Goal: Information Seeking & Learning: Learn about a topic

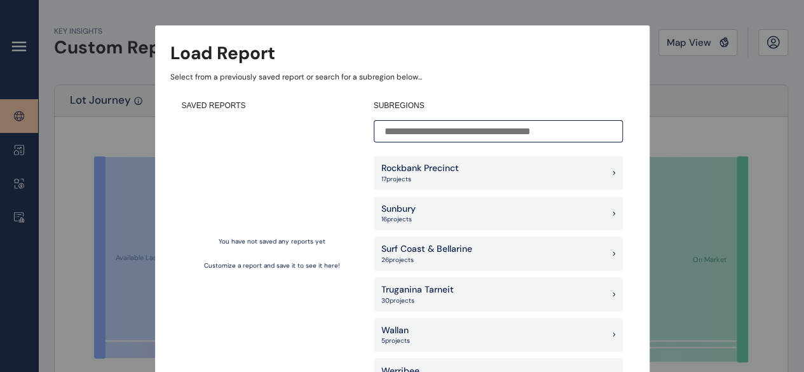
scroll to position [1175, 0]
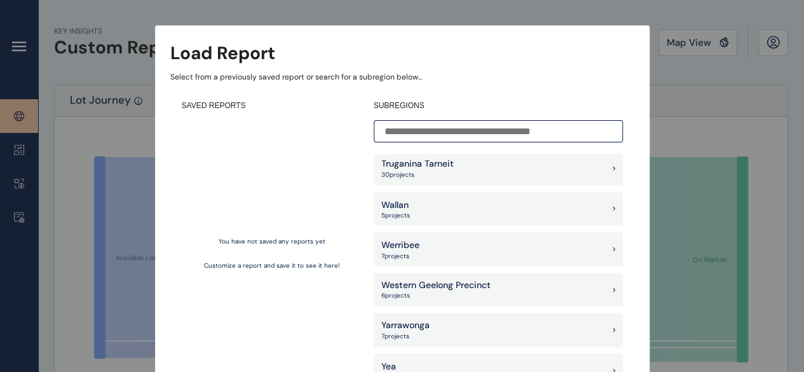
click at [439, 133] on input at bounding box center [498, 131] width 249 height 22
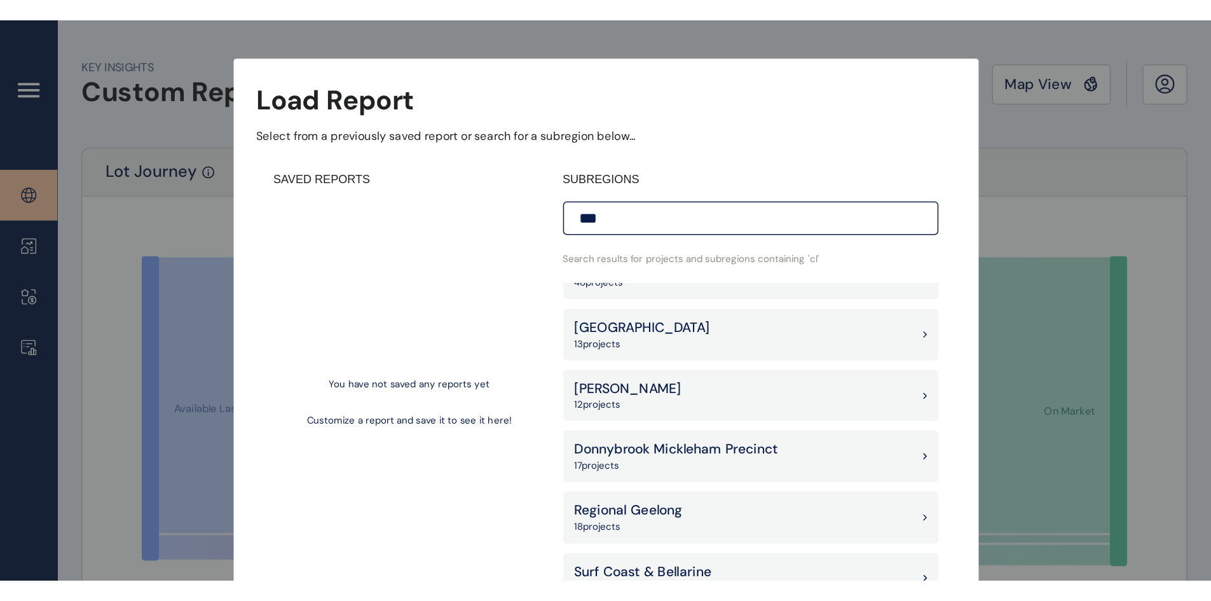
scroll to position [0, 0]
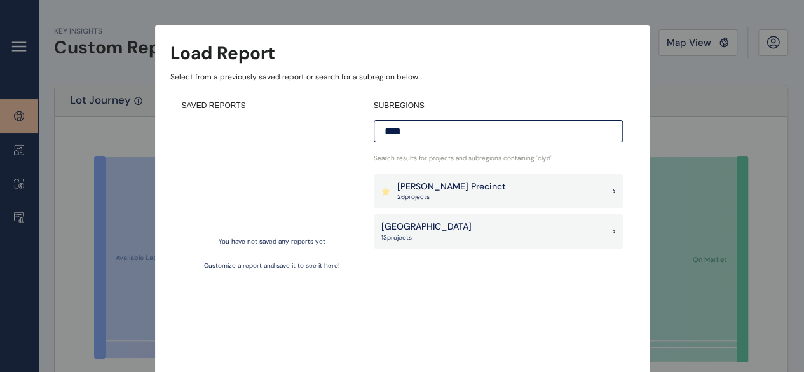
type input "****"
click at [467, 183] on div "[PERSON_NAME] Precinct 26 project s" at bounding box center [498, 191] width 249 height 34
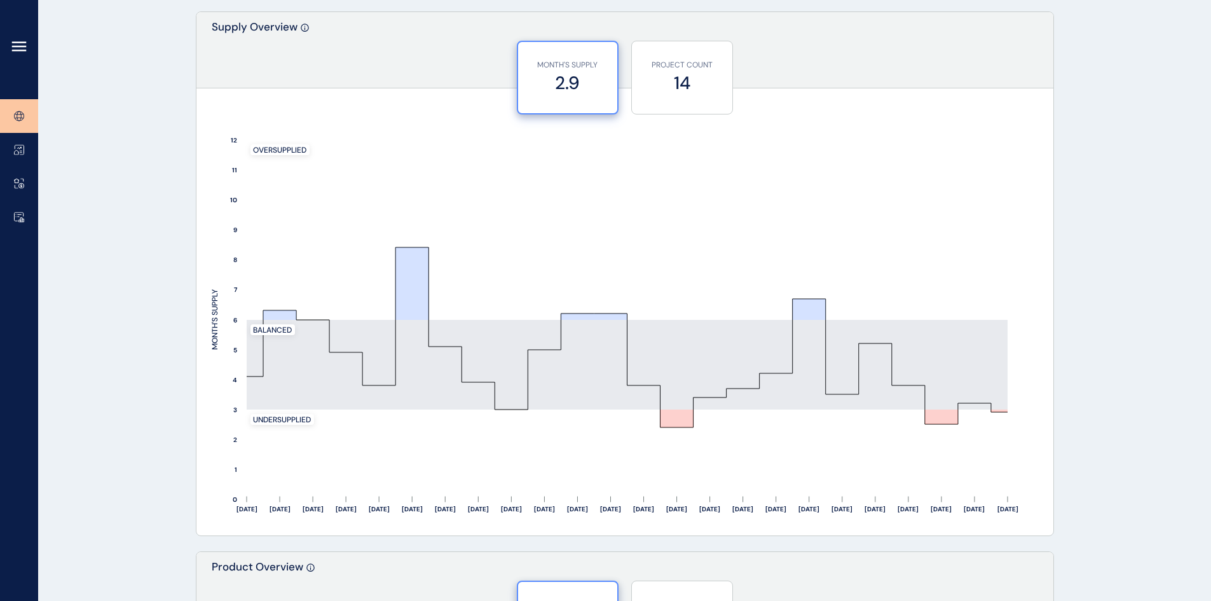
scroll to position [1081, 0]
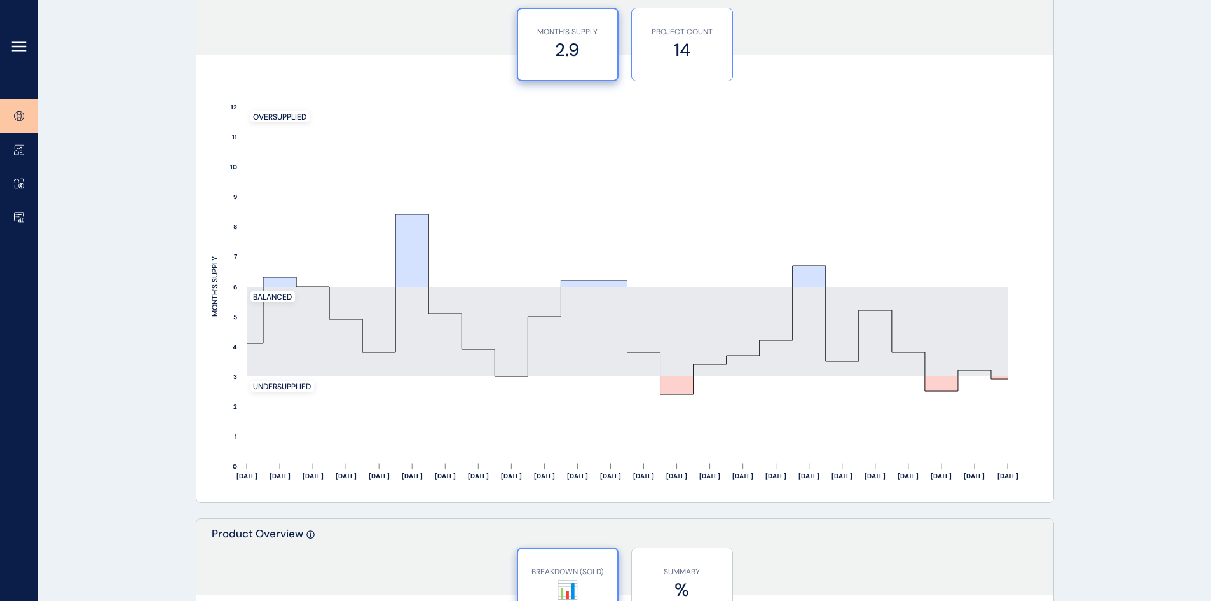
click at [690, 47] on label "14" at bounding box center [682, 50] width 88 height 25
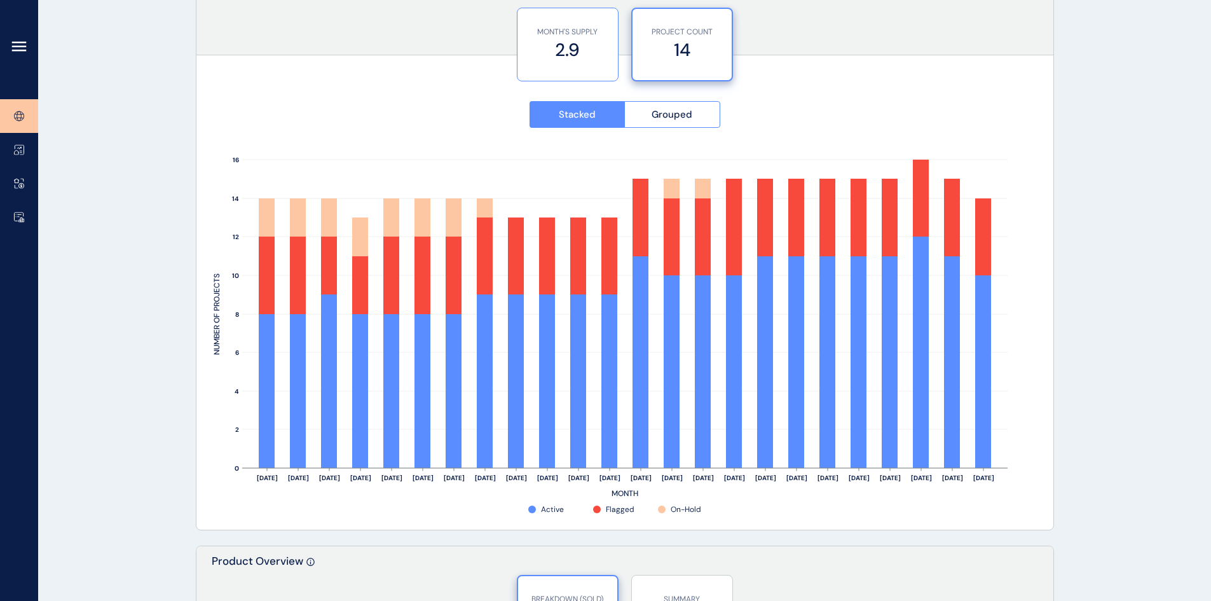
click at [564, 34] on p "MONTH'S SUPPLY" at bounding box center [568, 32] width 88 height 11
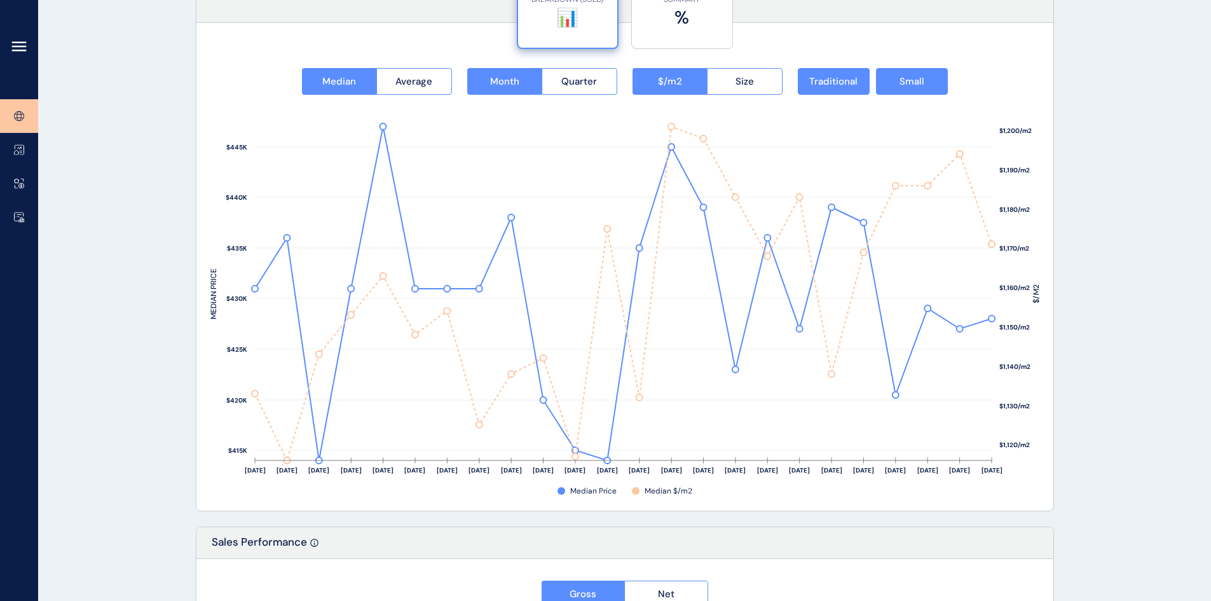
scroll to position [1631, 0]
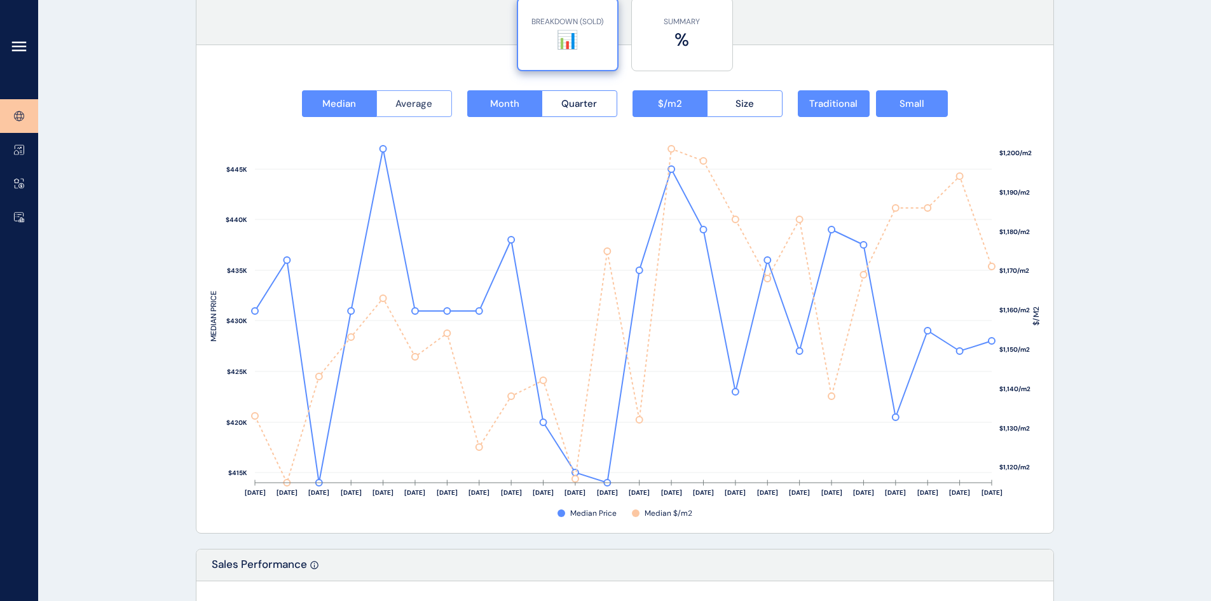
click at [418, 101] on span "Average" at bounding box center [413, 103] width 37 height 13
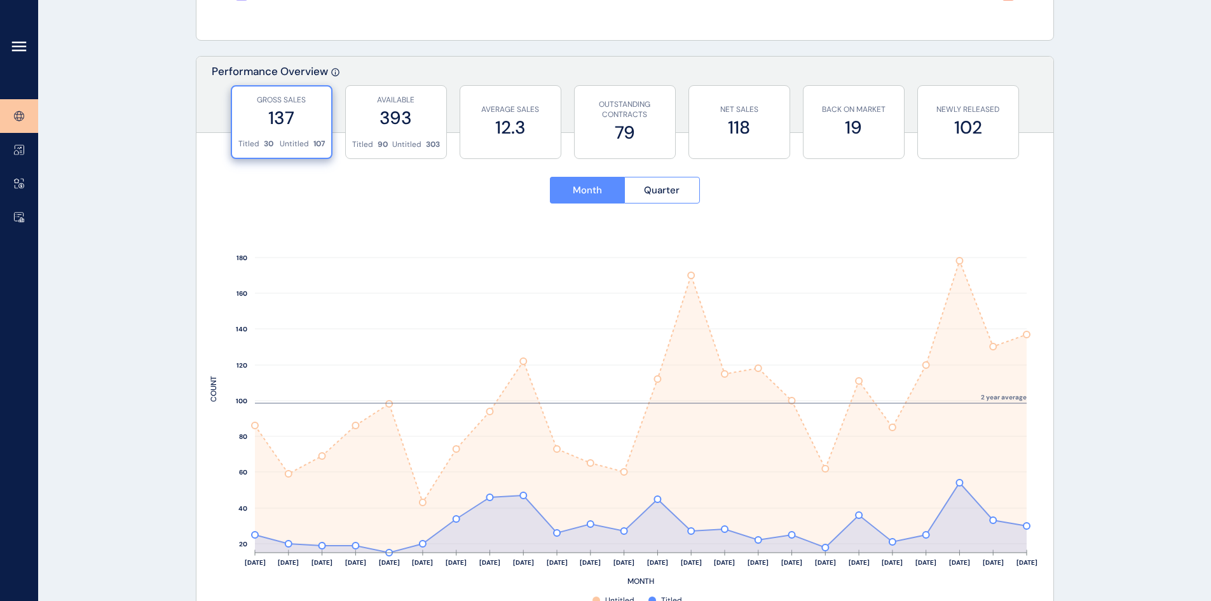
scroll to position [486, 0]
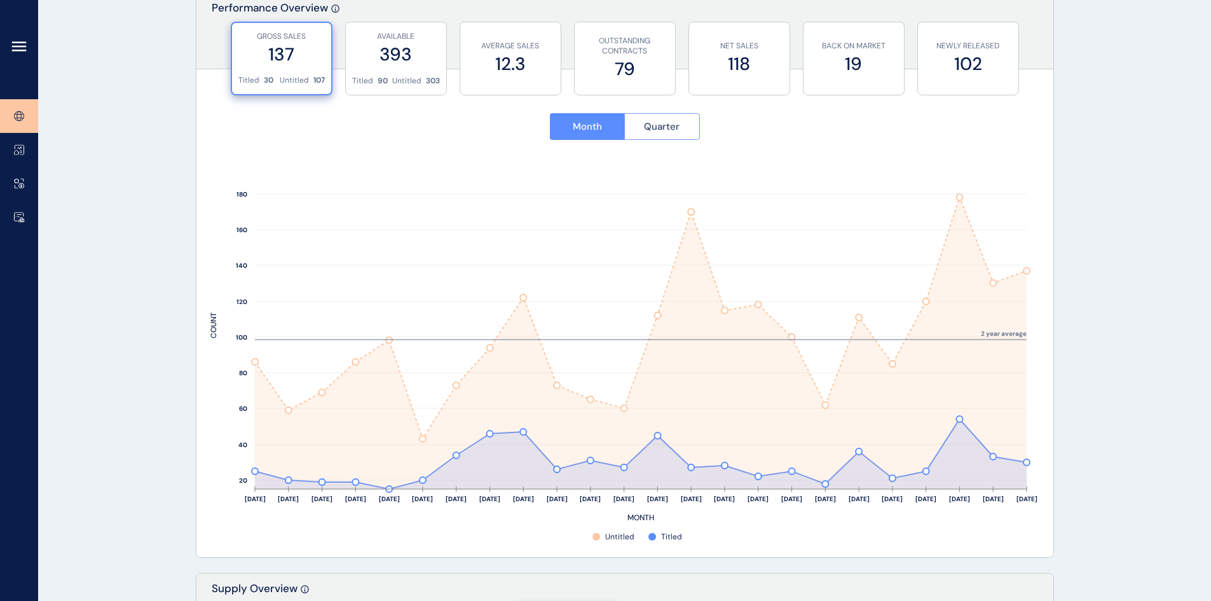
click at [643, 130] on button "Quarter" at bounding box center [662, 126] width 76 height 27
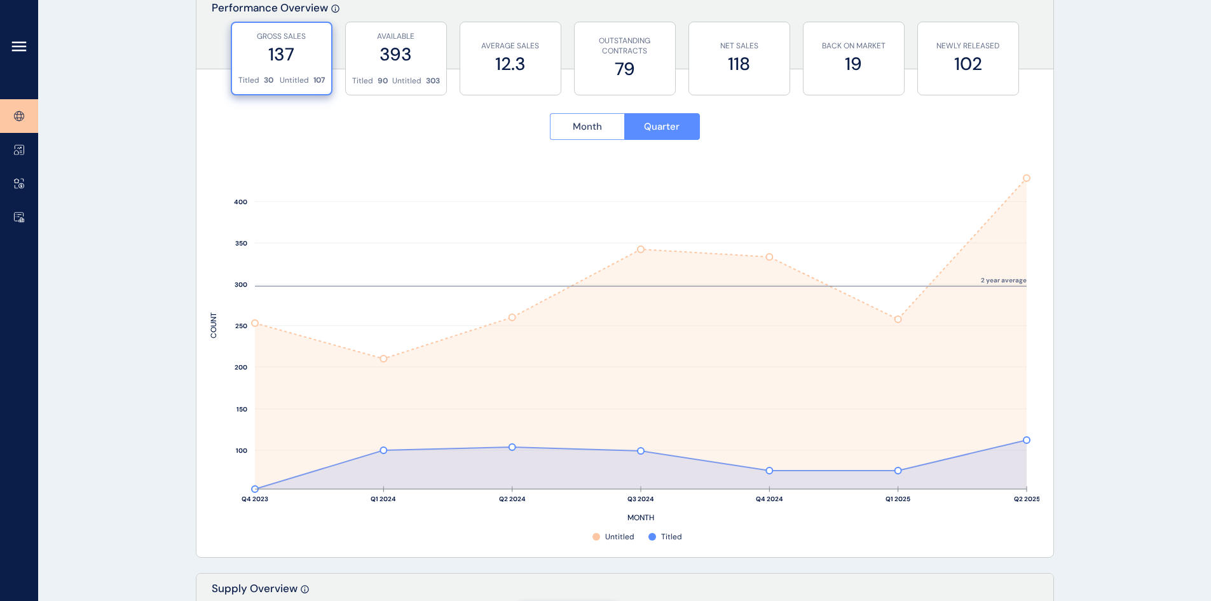
click at [622, 126] on button "Month" at bounding box center [587, 126] width 75 height 27
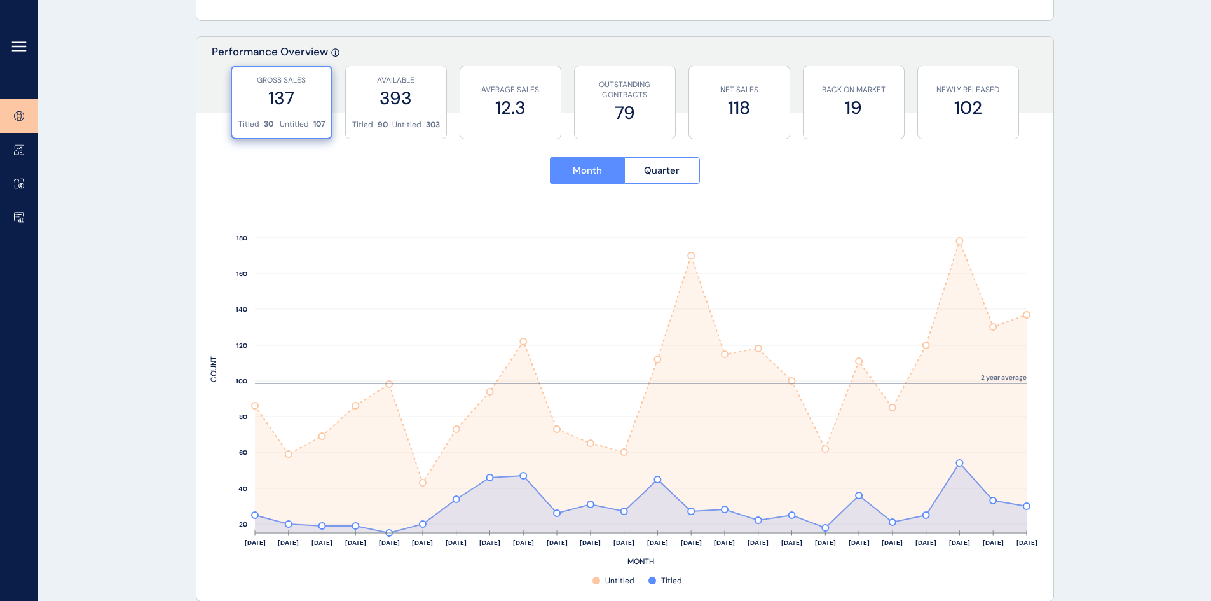
scroll to position [423, 0]
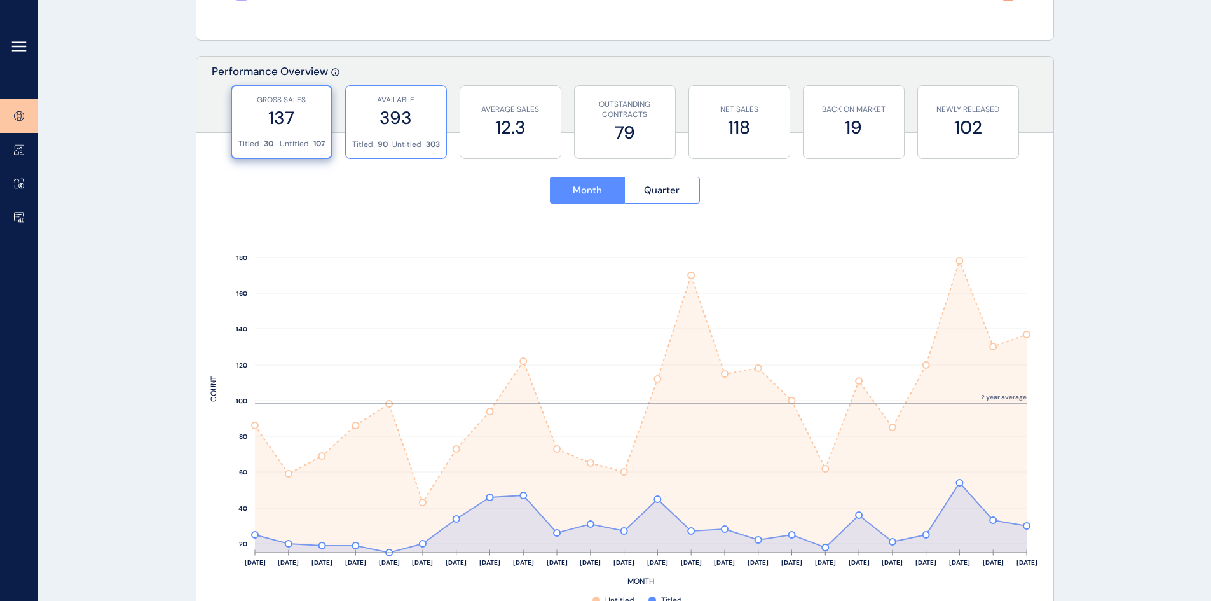
click at [380, 135] on div "AVAILABLE 393" at bounding box center [396, 112] width 88 height 53
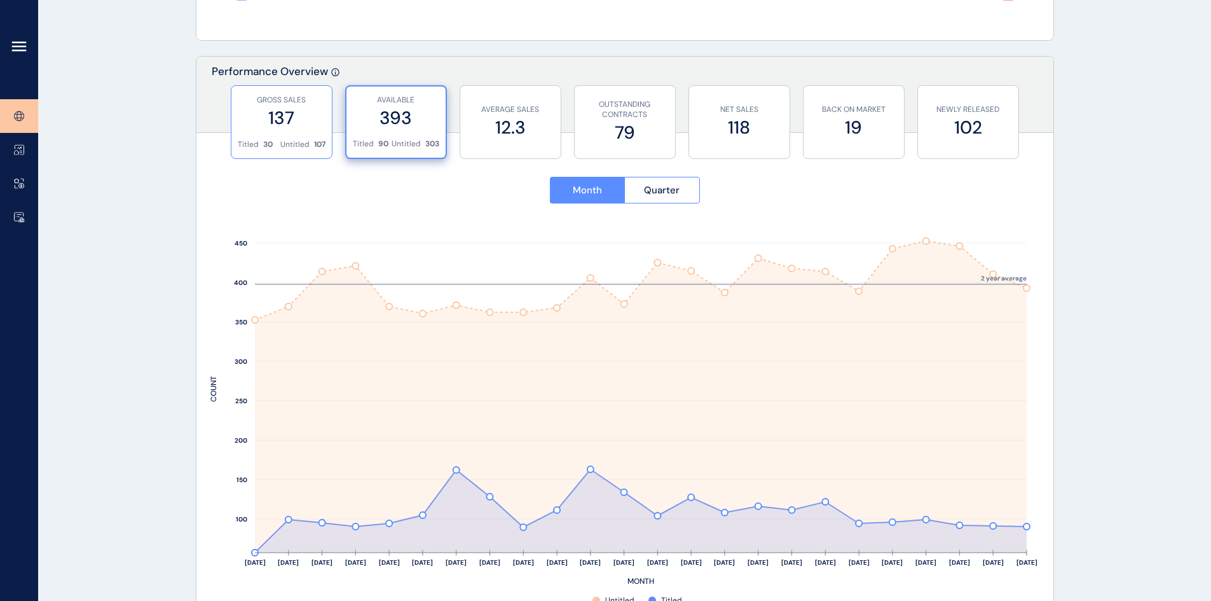
click at [245, 128] on label "137" at bounding box center [282, 118] width 88 height 25
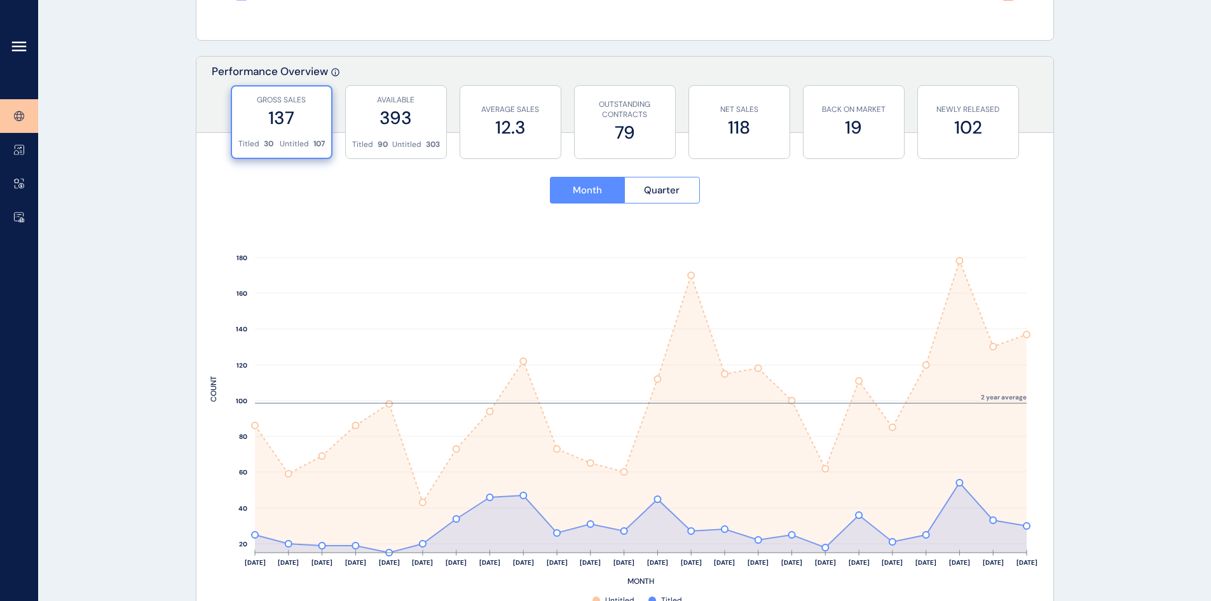
click at [813, 371] on rect at bounding box center [624, 413] width 829 height 388
click at [692, 181] on button "Quarter" at bounding box center [662, 190] width 76 height 27
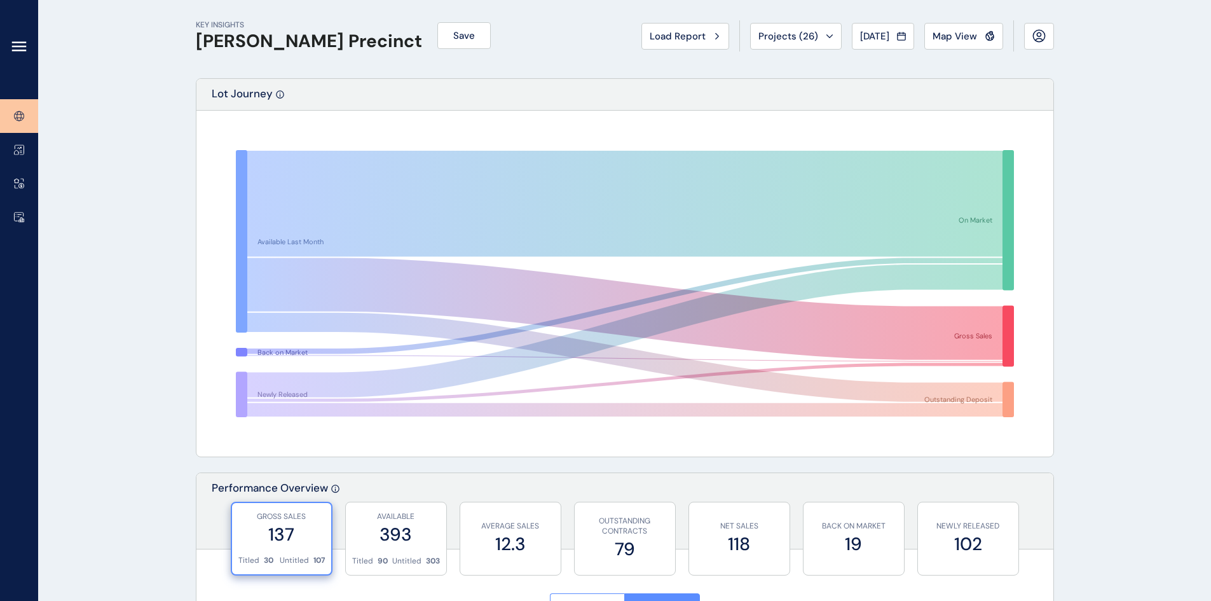
scroll to position [0, 0]
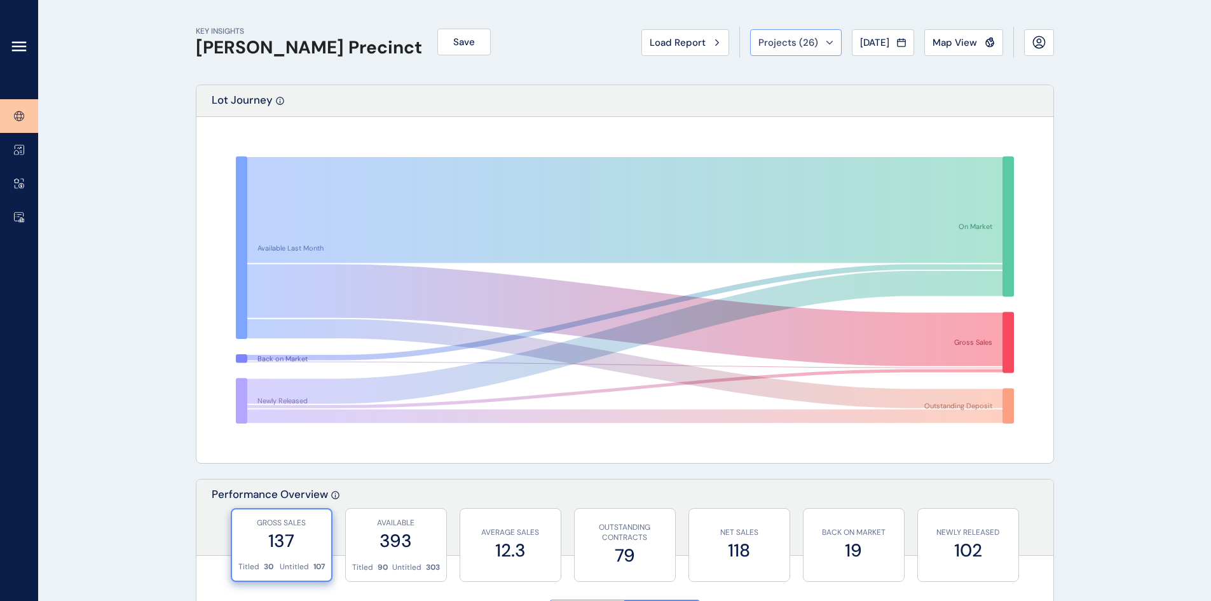
click at [813, 38] on button "Projects ( 26 )" at bounding box center [796, 42] width 92 height 27
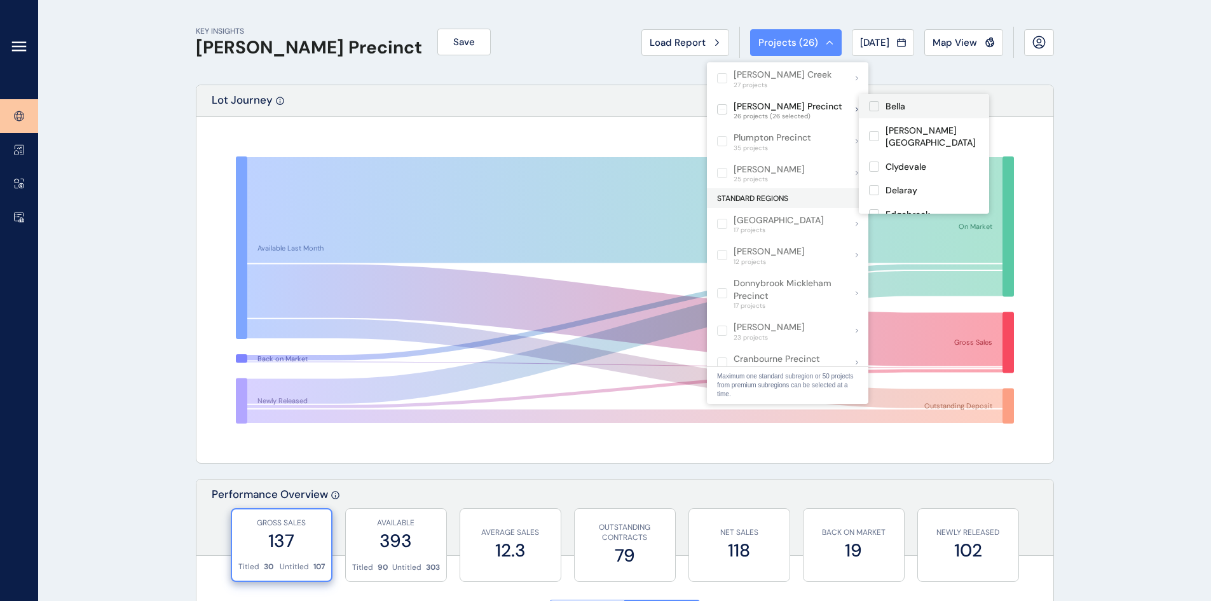
click at [813, 107] on label at bounding box center [874, 106] width 10 height 10
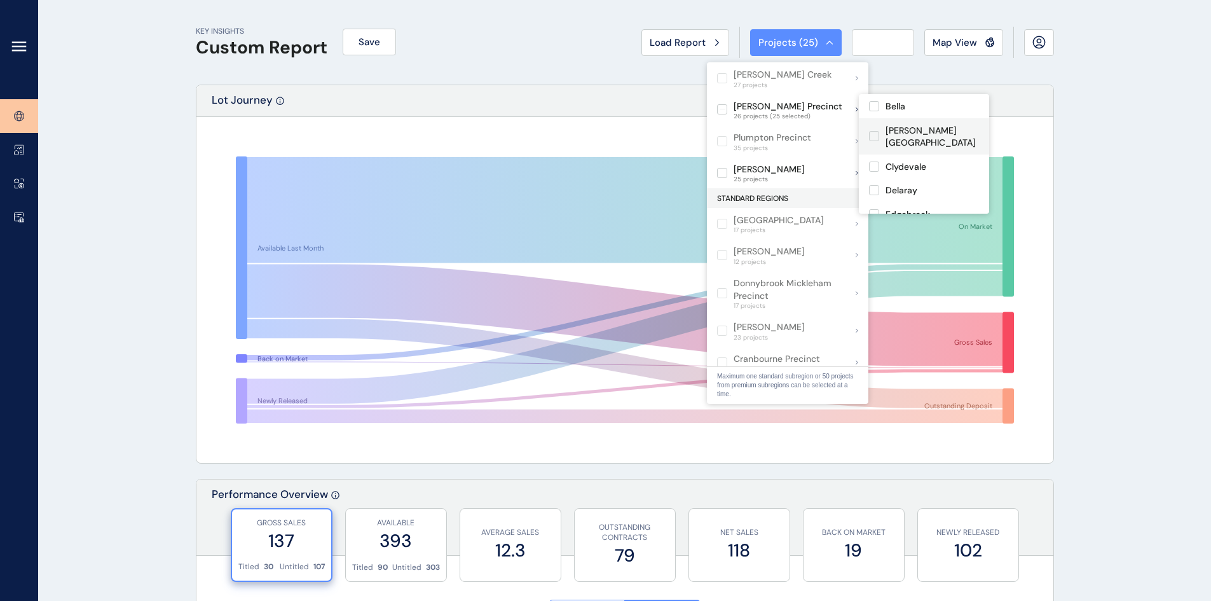
click at [813, 131] on label at bounding box center [874, 136] width 10 height 10
click at [813, 161] on label at bounding box center [874, 166] width 10 height 10
click at [813, 185] on label at bounding box center [874, 190] width 10 height 10
click at [813, 209] on div "Edgebrook" at bounding box center [924, 214] width 130 height 24
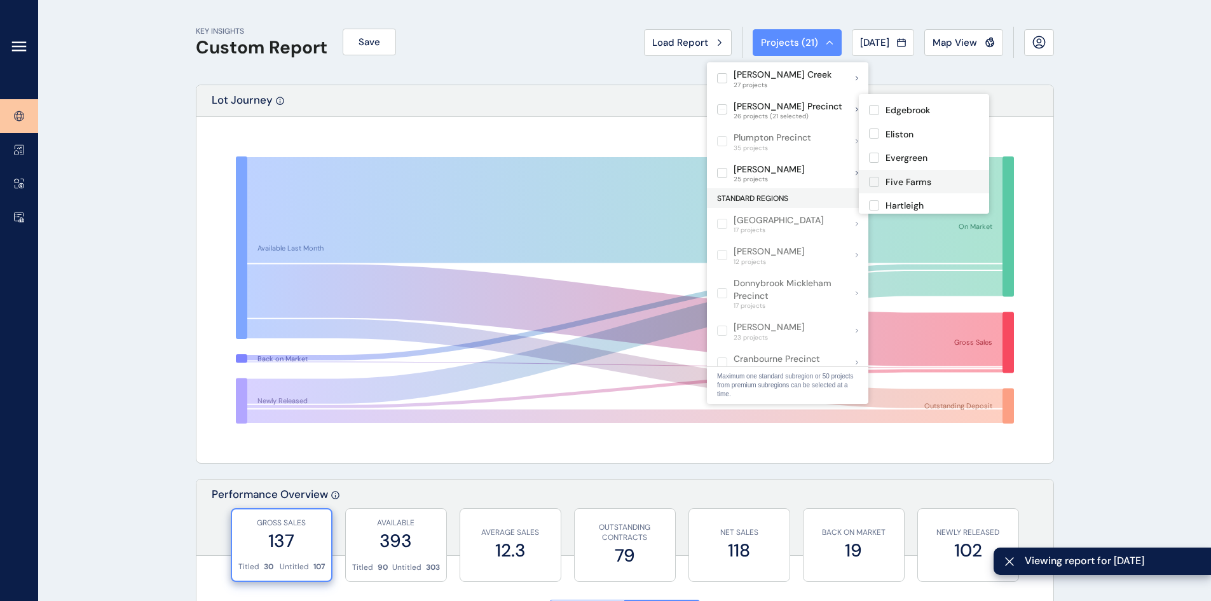
scroll to position [127, 0]
click at [813, 106] on label at bounding box center [874, 111] width 10 height 10
click at [813, 130] on label at bounding box center [874, 135] width 10 height 10
click at [813, 154] on label at bounding box center [874, 159] width 10 height 10
click at [813, 177] on label at bounding box center [874, 182] width 10 height 10
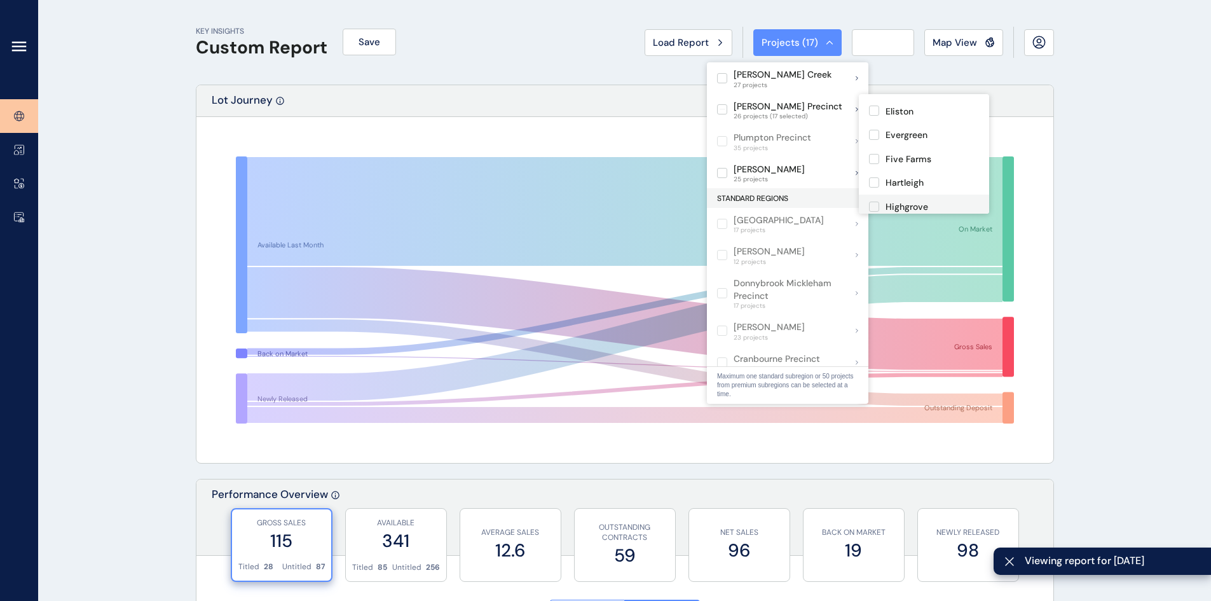
click at [813, 202] on label at bounding box center [874, 207] width 10 height 10
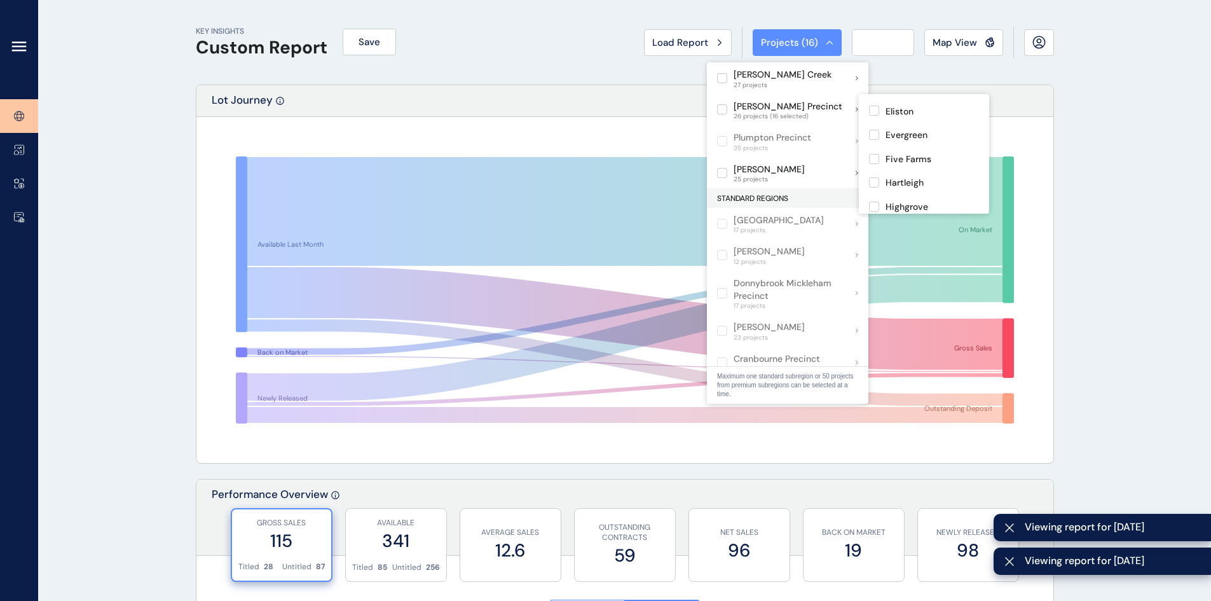
scroll to position [191, 0]
click at [813, 161] on label at bounding box center [874, 166] width 10 height 10
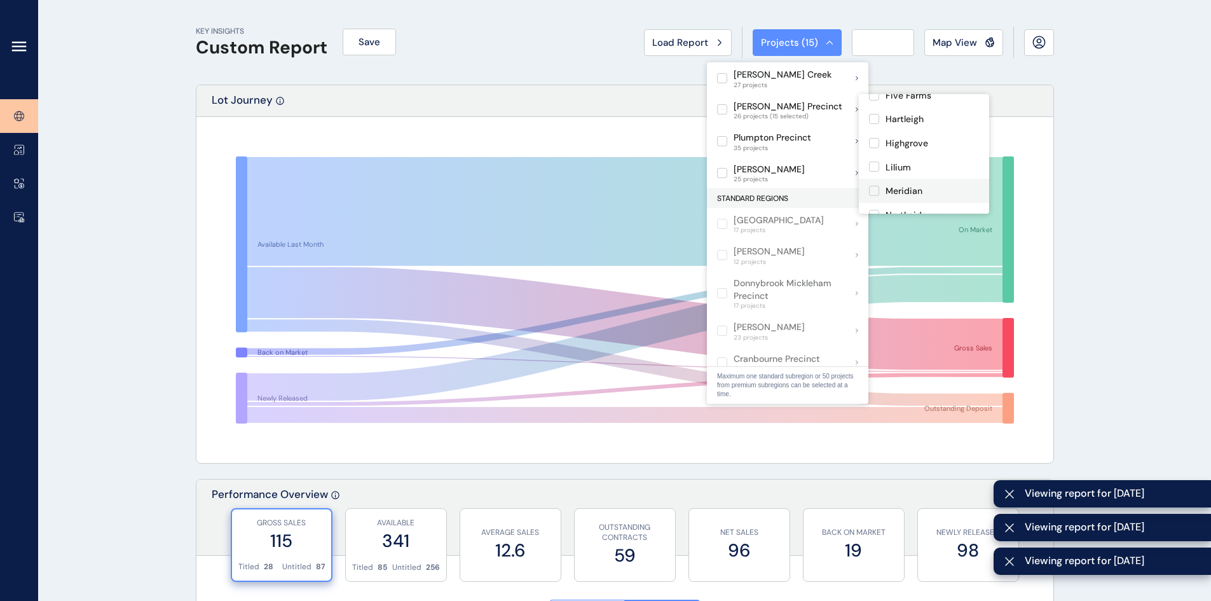
click at [813, 186] on label at bounding box center [874, 191] width 10 height 10
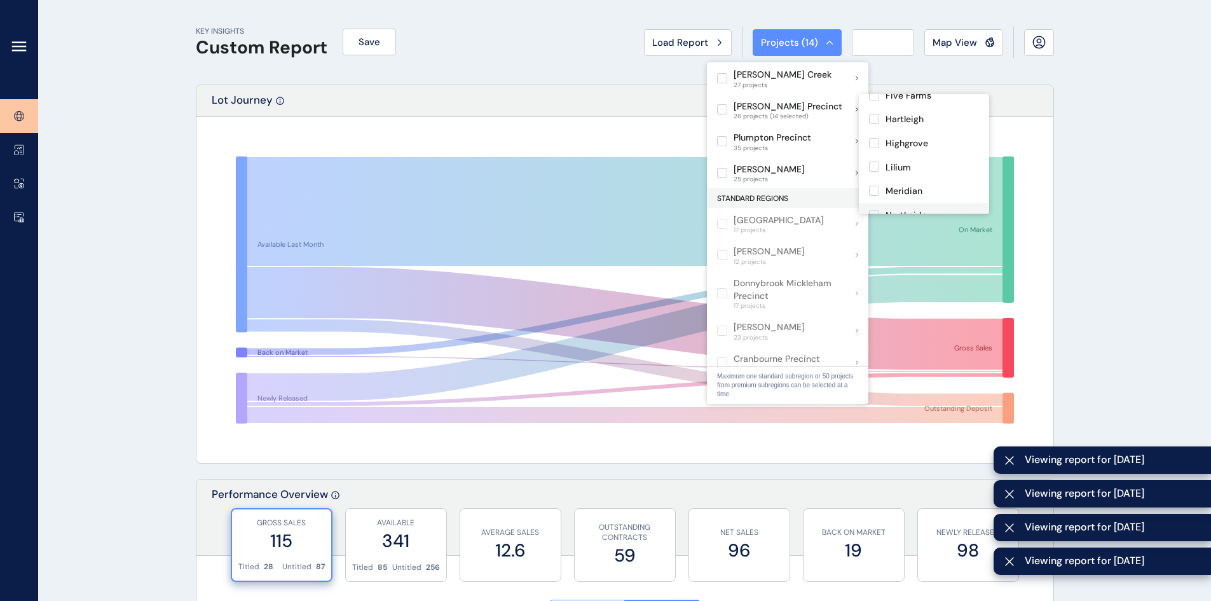
click at [813, 210] on label at bounding box center [874, 215] width 10 height 10
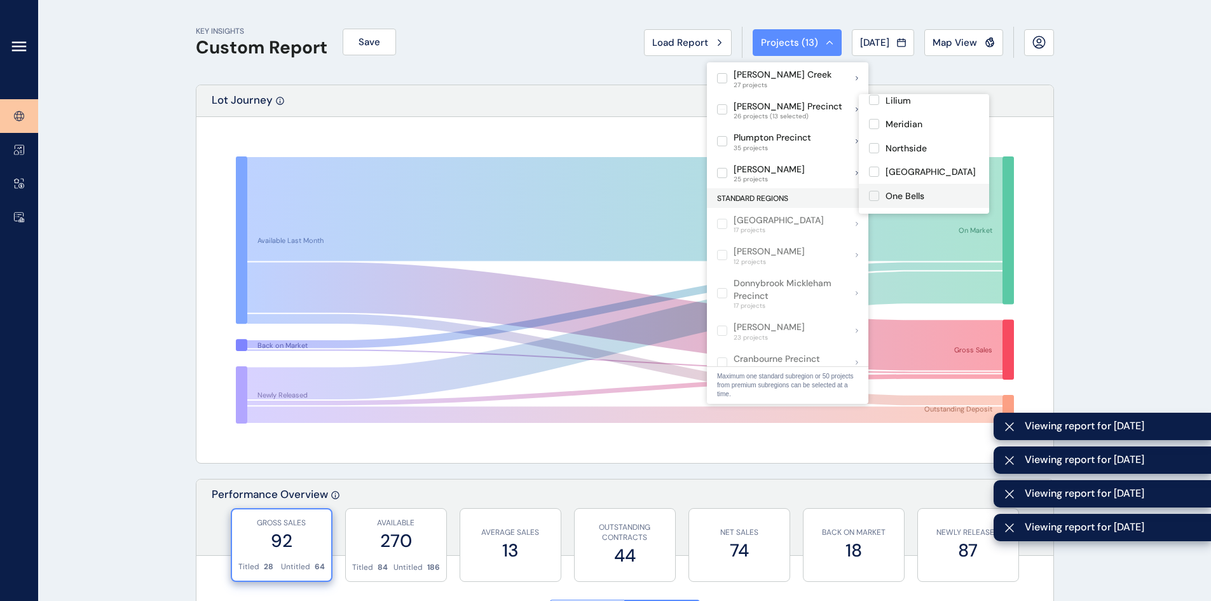
scroll to position [318, 0]
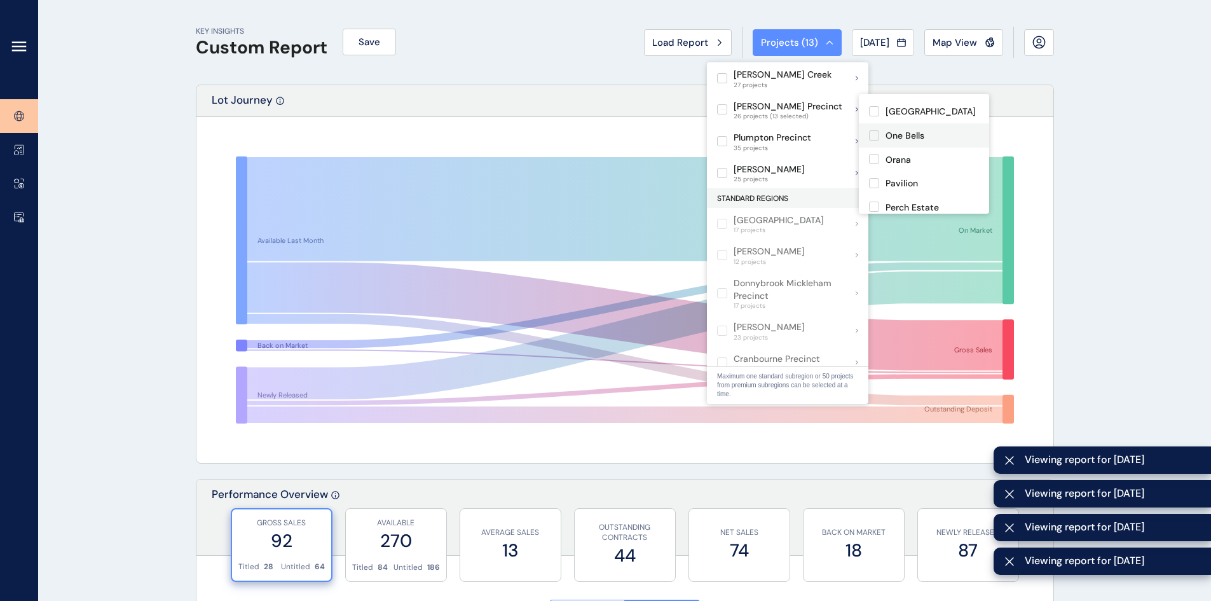
click at [813, 130] on label at bounding box center [874, 135] width 10 height 10
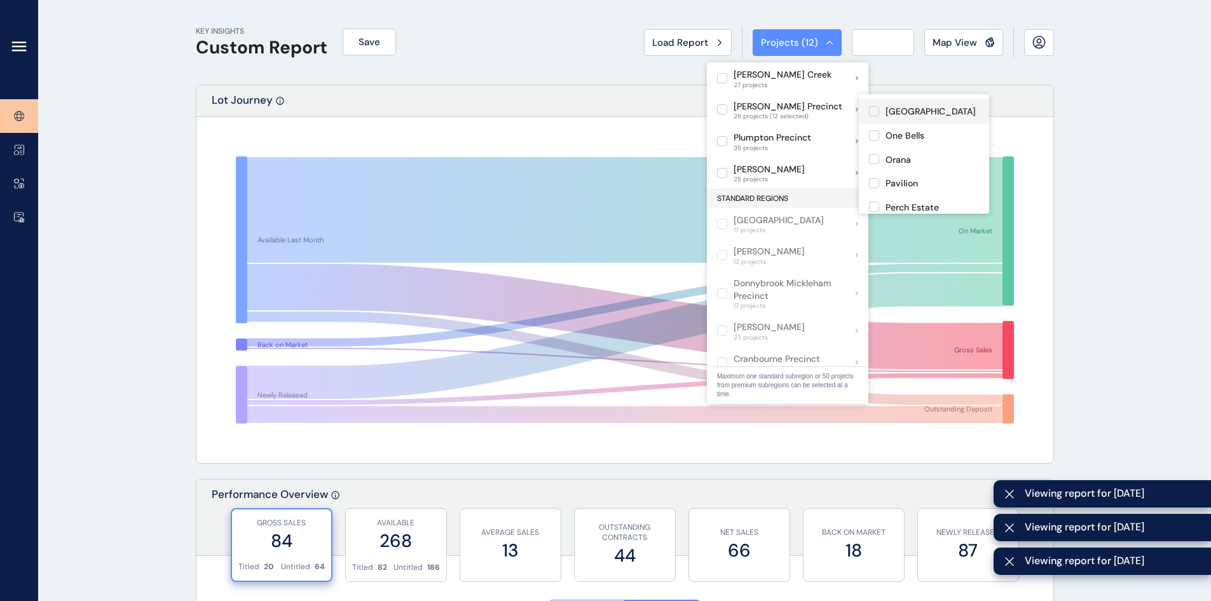
click at [813, 106] on label at bounding box center [874, 111] width 10 height 10
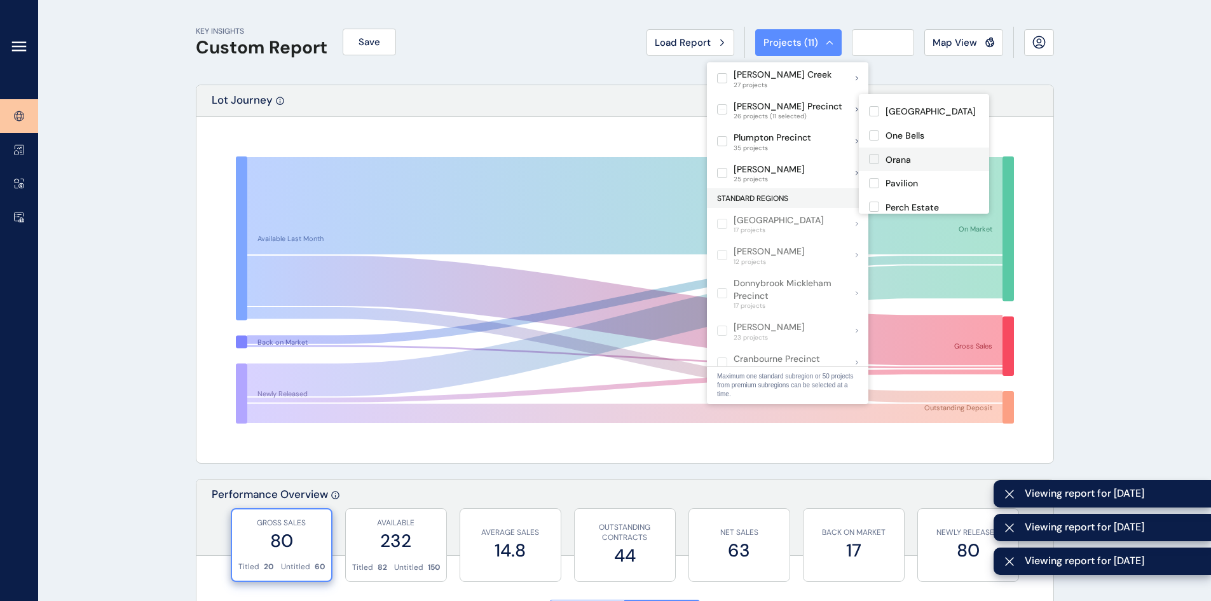
click at [813, 154] on label at bounding box center [874, 159] width 10 height 10
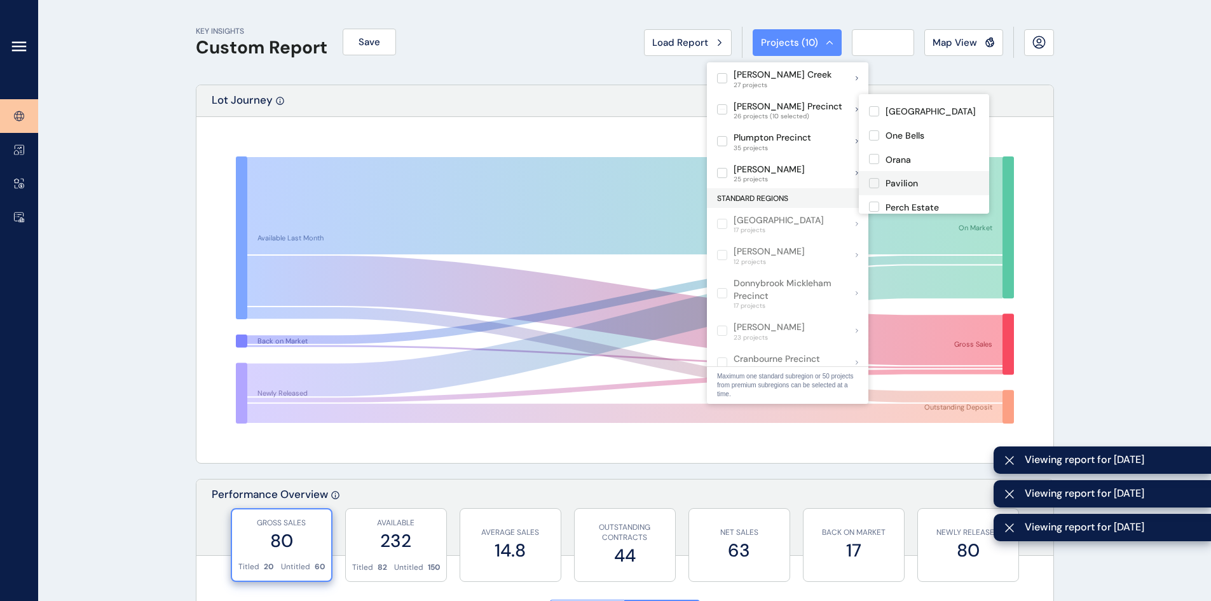
click at [813, 178] on label at bounding box center [874, 183] width 10 height 10
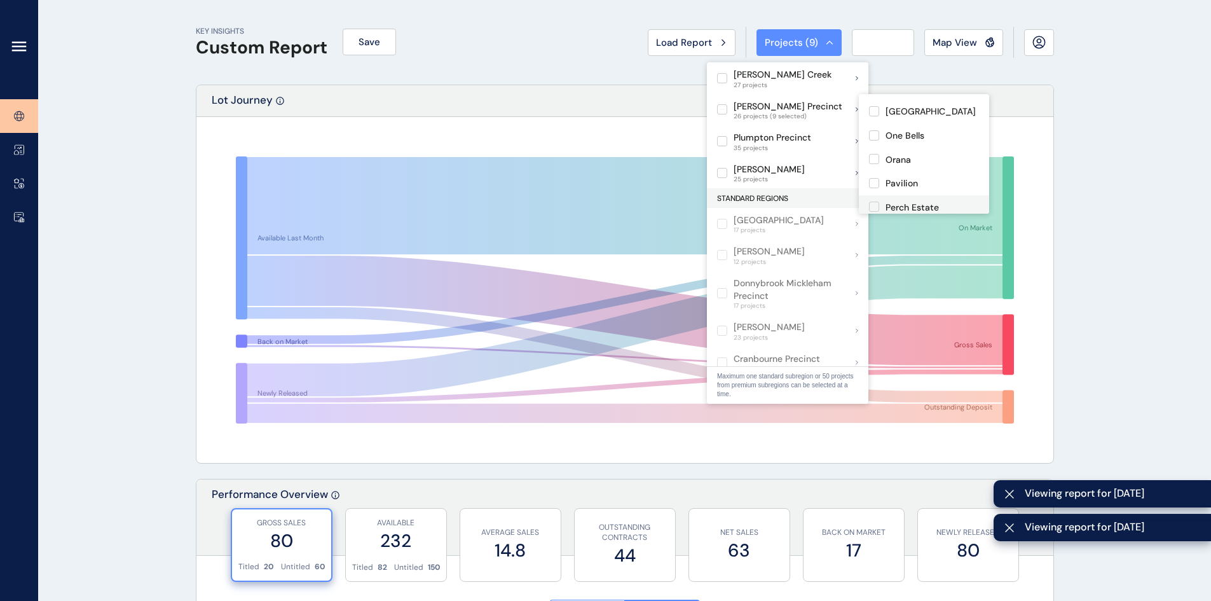
click at [813, 202] on label at bounding box center [874, 207] width 10 height 10
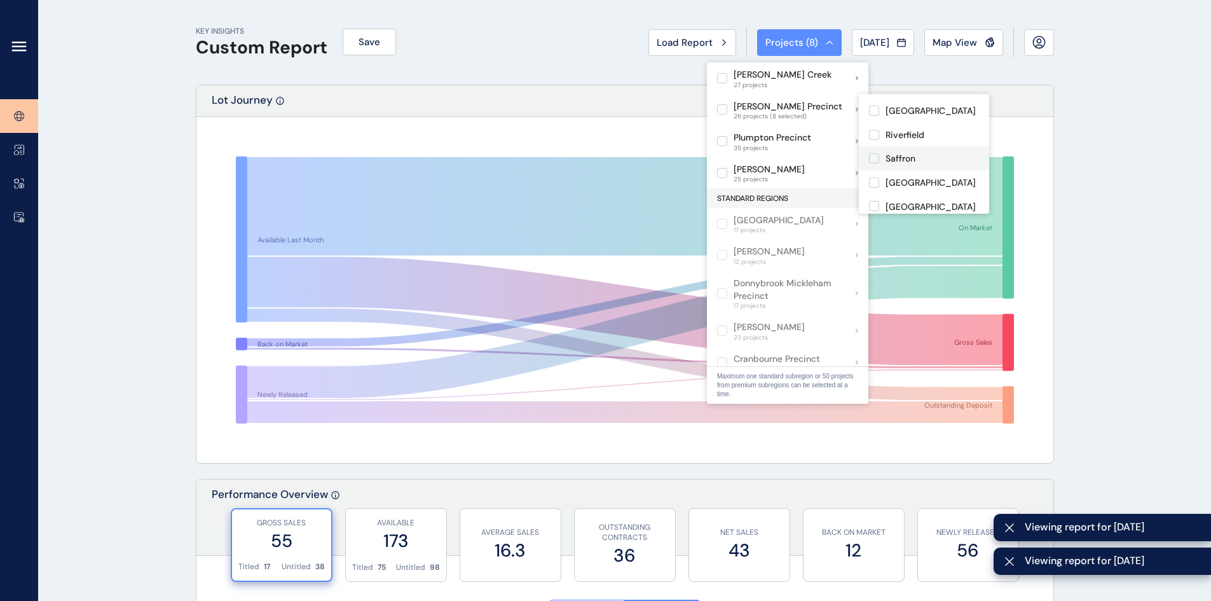
scroll to position [445, 0]
click at [813, 99] on label at bounding box center [874, 104] width 10 height 10
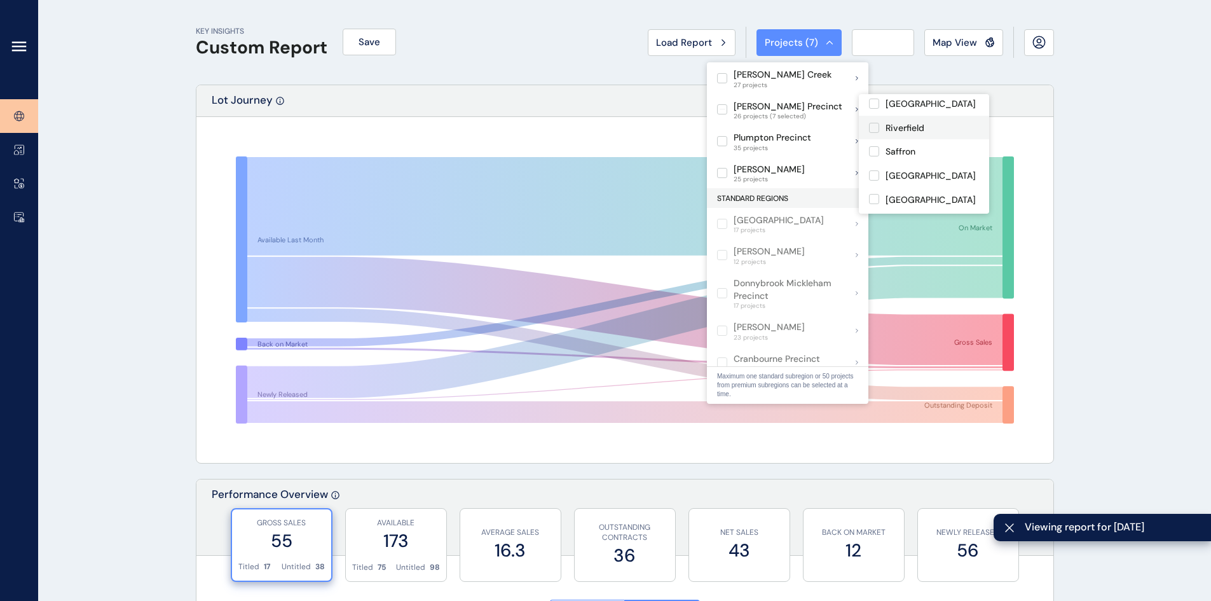
click at [813, 123] on label at bounding box center [874, 128] width 10 height 10
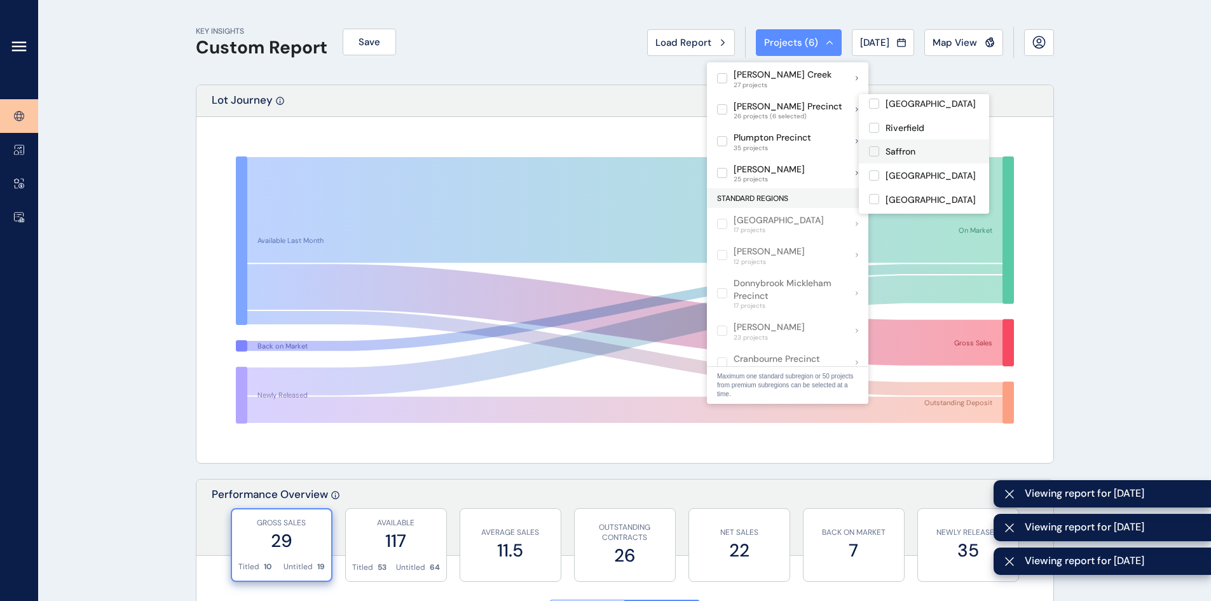
click at [813, 146] on label at bounding box center [874, 151] width 10 height 10
click at [813, 194] on label at bounding box center [874, 199] width 10 height 10
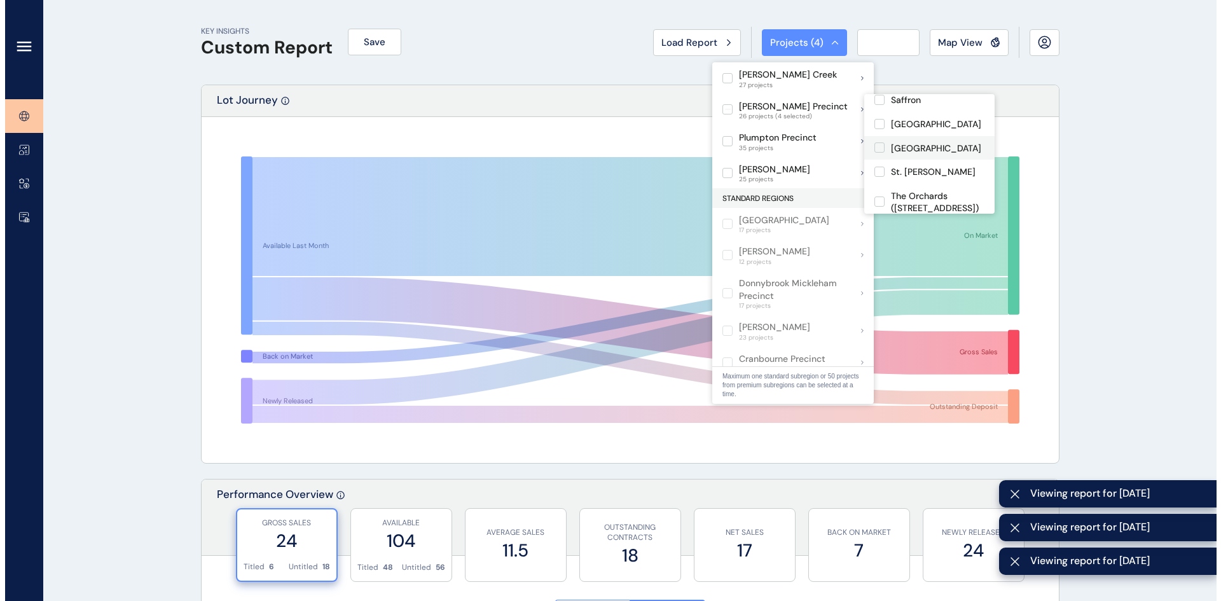
scroll to position [509, 0]
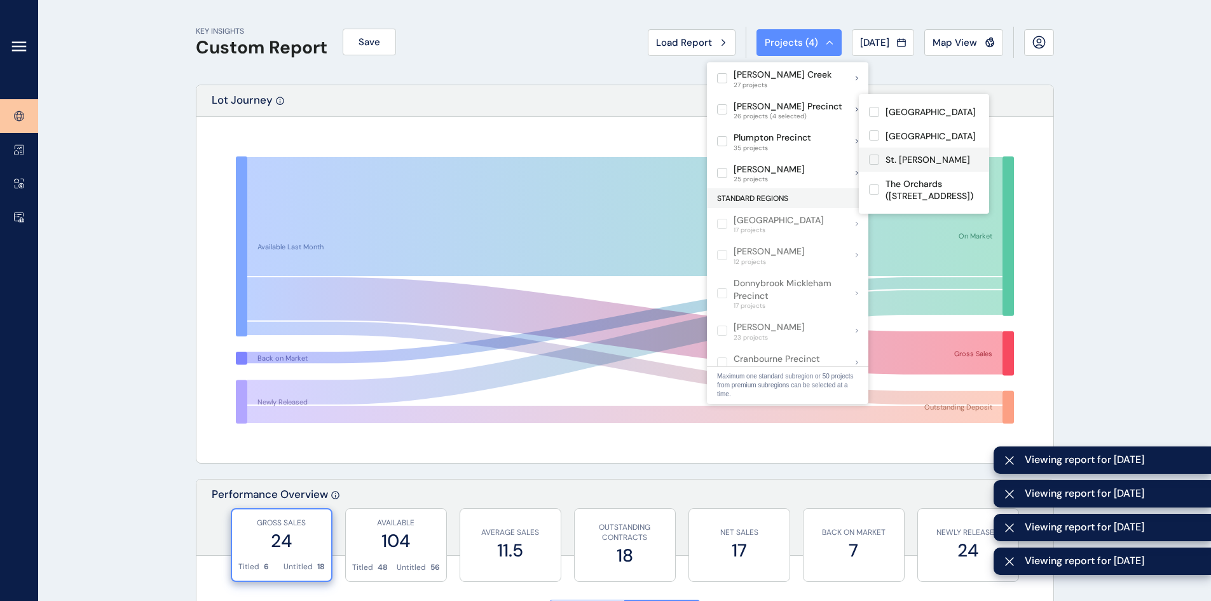
click at [813, 154] on label at bounding box center [874, 159] width 10 height 10
click at [813, 184] on label at bounding box center [874, 189] width 10 height 10
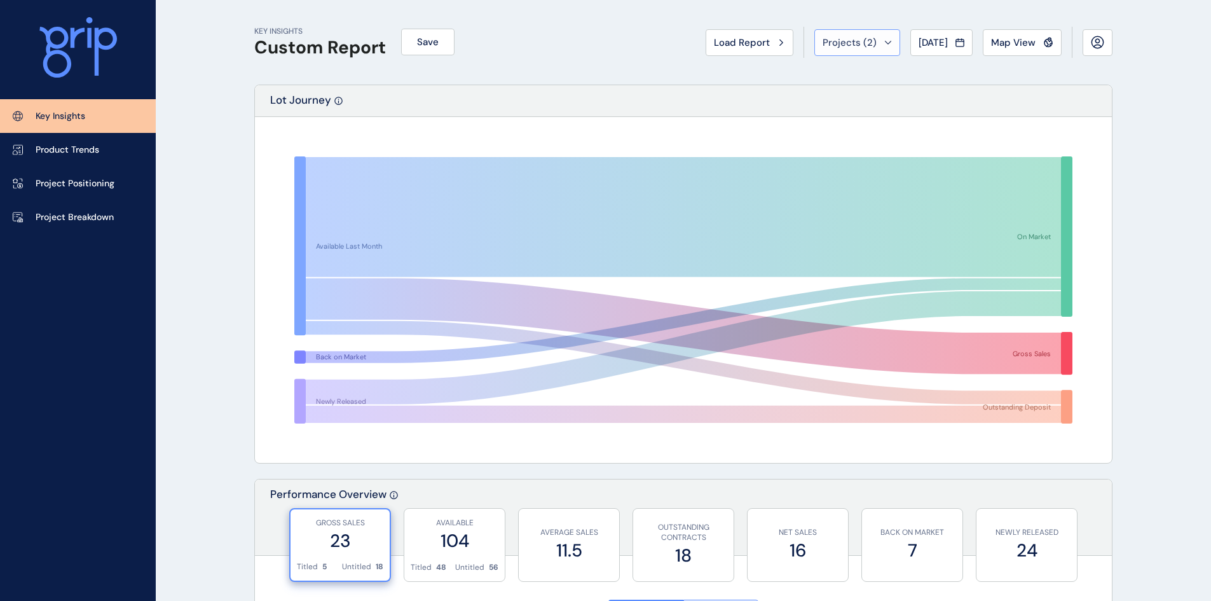
click at [879, 38] on div "Projects ( 2 )" at bounding box center [857, 42] width 69 height 13
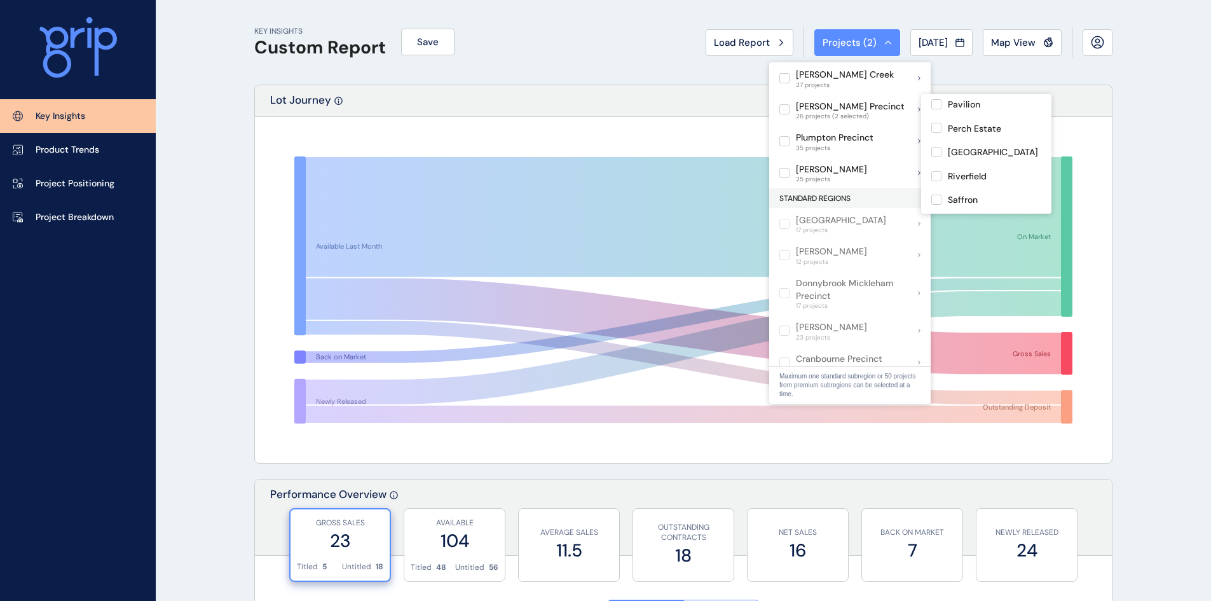
scroll to position [514, 0]
click at [940, 209] on label at bounding box center [936, 214] width 10 height 10
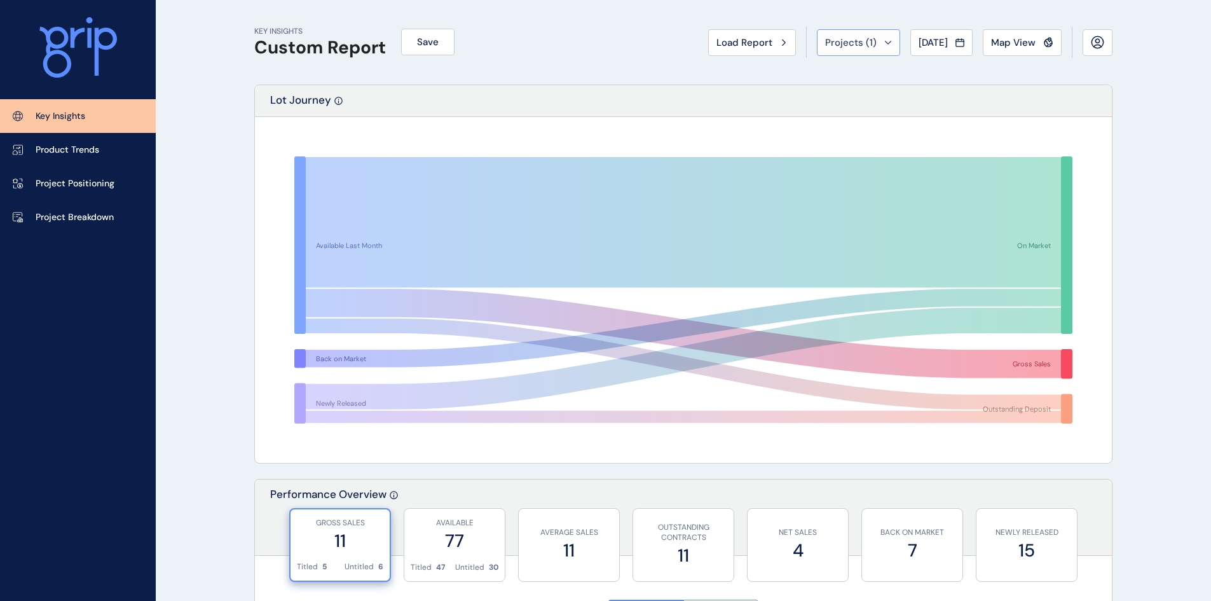
click at [856, 52] on button "Projects ( 1 )" at bounding box center [858, 42] width 83 height 27
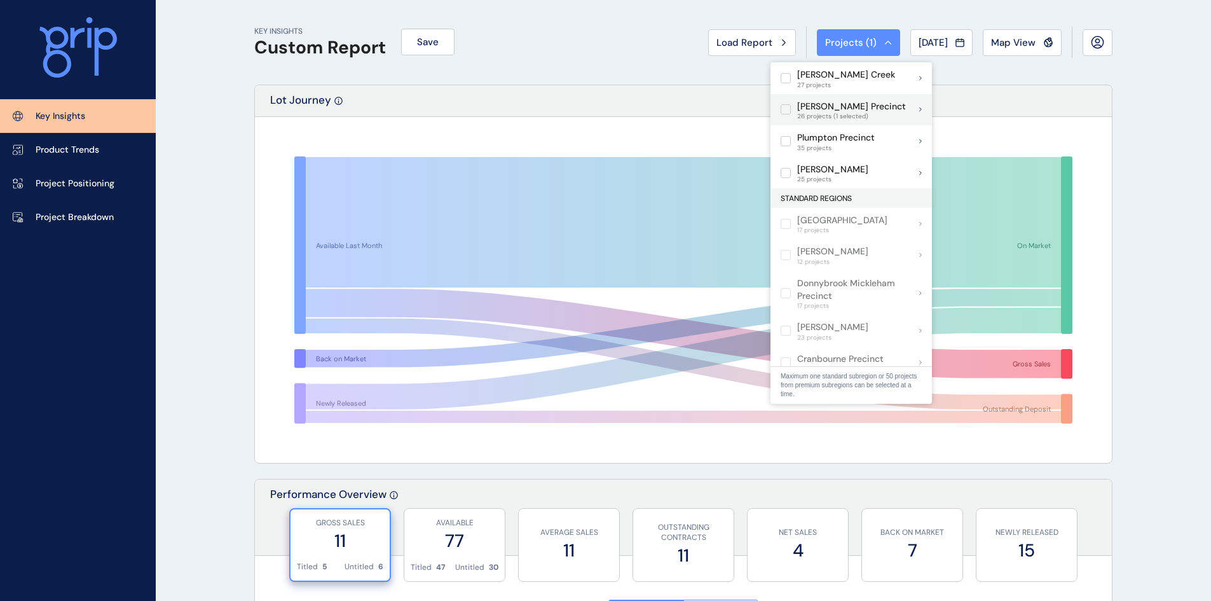
click at [864, 102] on p "[PERSON_NAME] Precinct" at bounding box center [851, 106] width 109 height 13
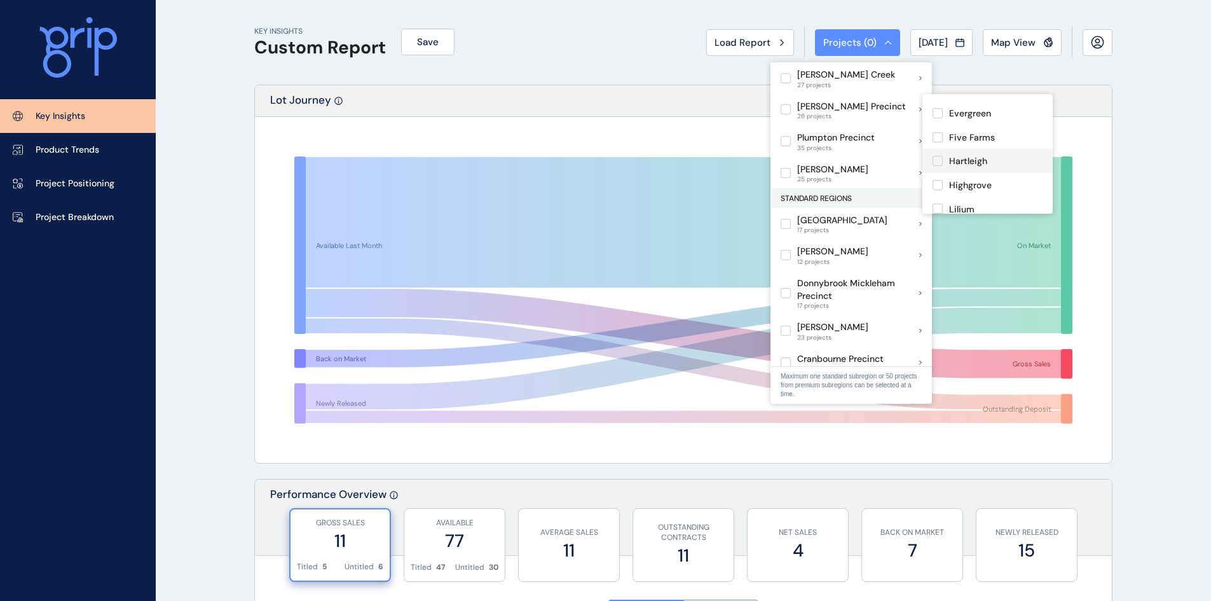
scroll to position [127, 0]
click at [936, 154] on label at bounding box center [938, 159] width 10 height 10
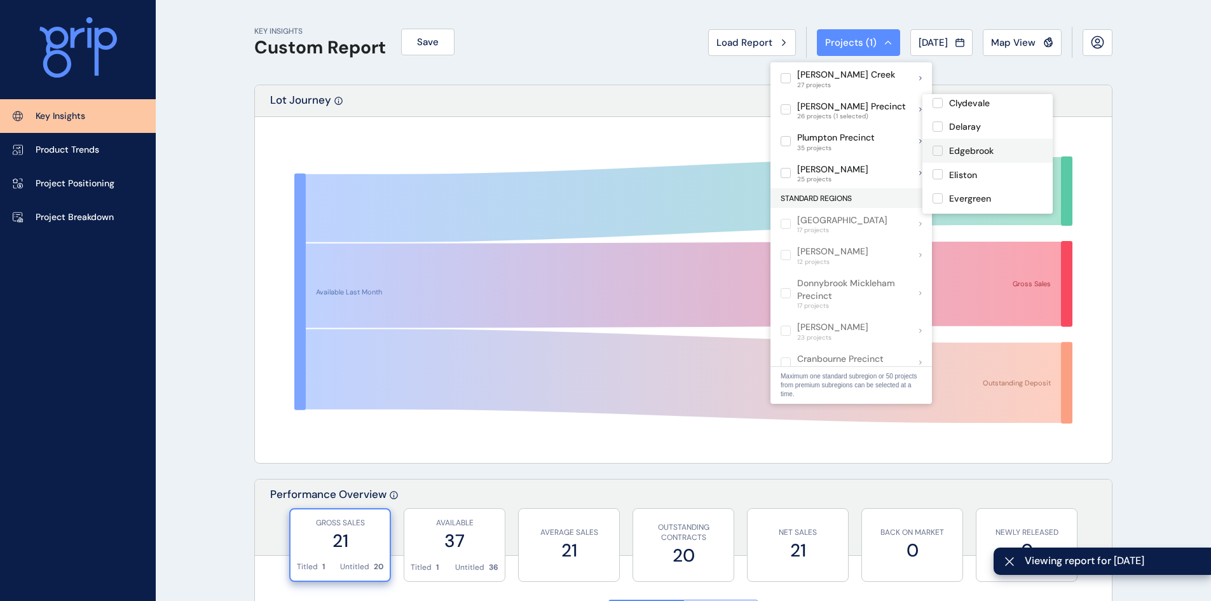
scroll to position [127, 0]
click at [935, 154] on label at bounding box center [938, 159] width 10 height 10
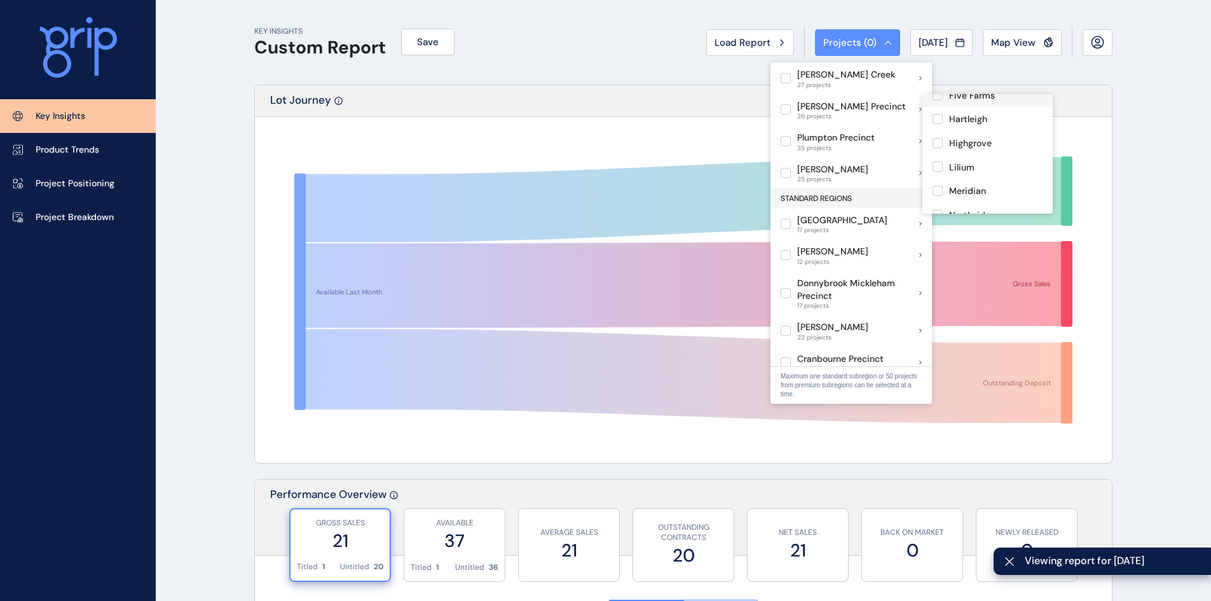
scroll to position [254, 0]
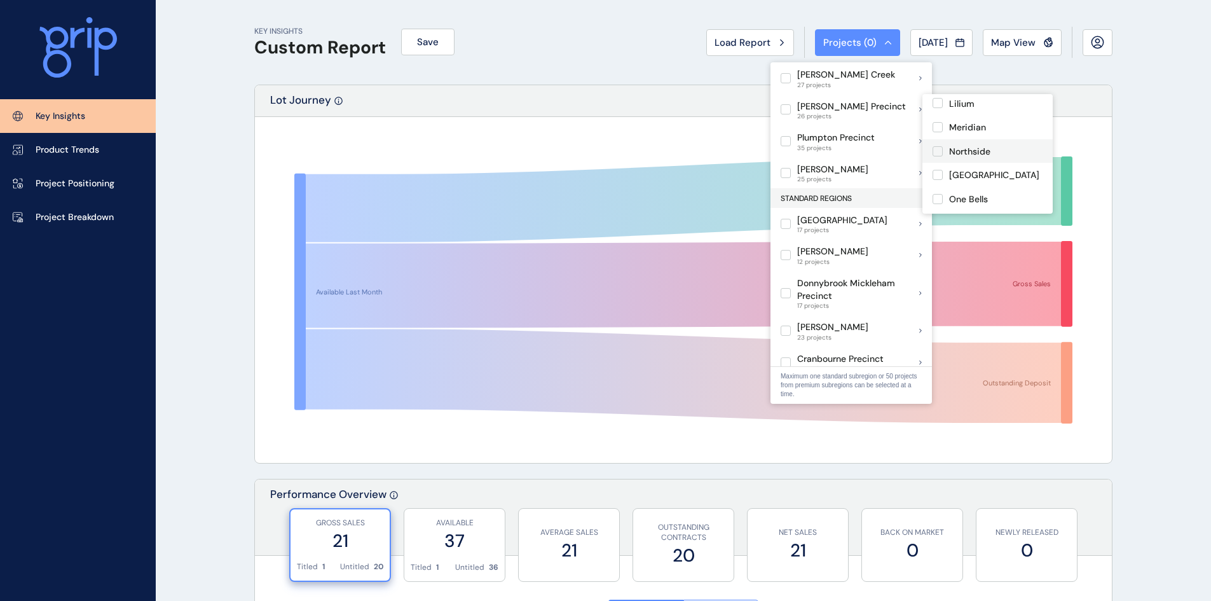
click at [935, 146] on div "Northside" at bounding box center [987, 151] width 130 height 24
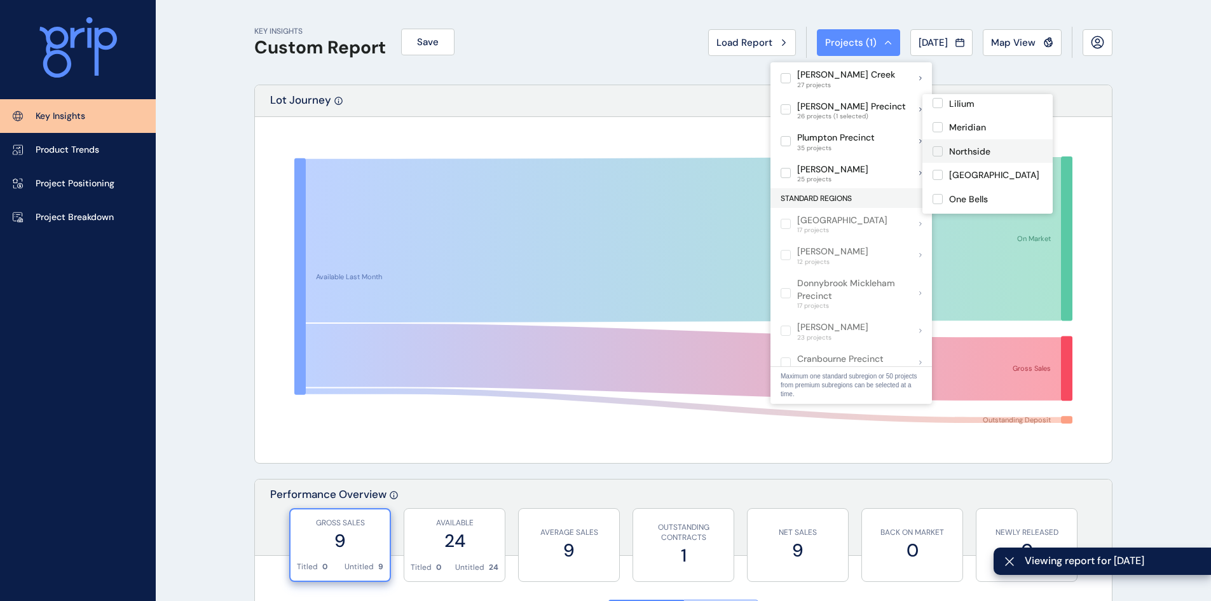
click at [943, 146] on label at bounding box center [938, 151] width 10 height 10
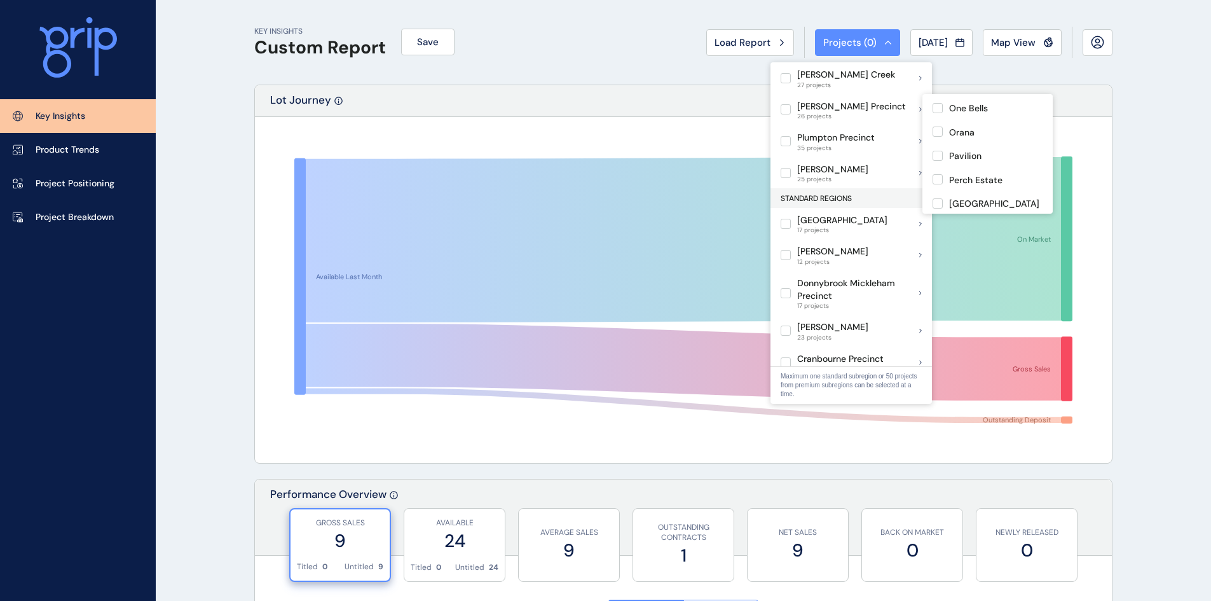
scroll to position [324, 0]
click at [939, 148] on label at bounding box center [938, 153] width 10 height 10
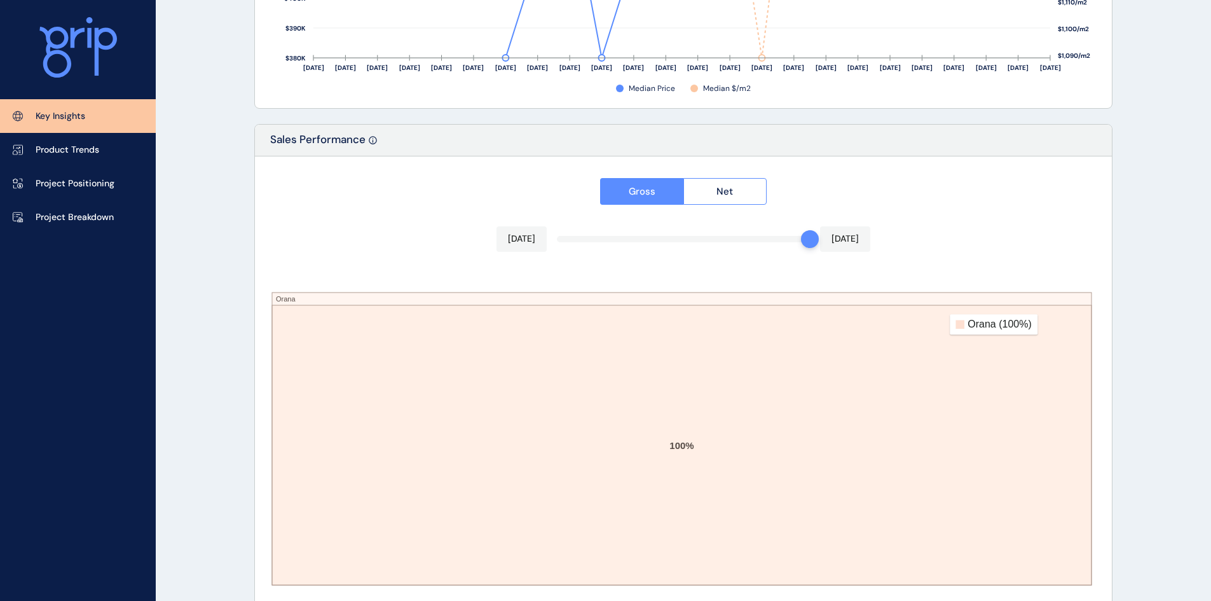
scroll to position [2076, 0]
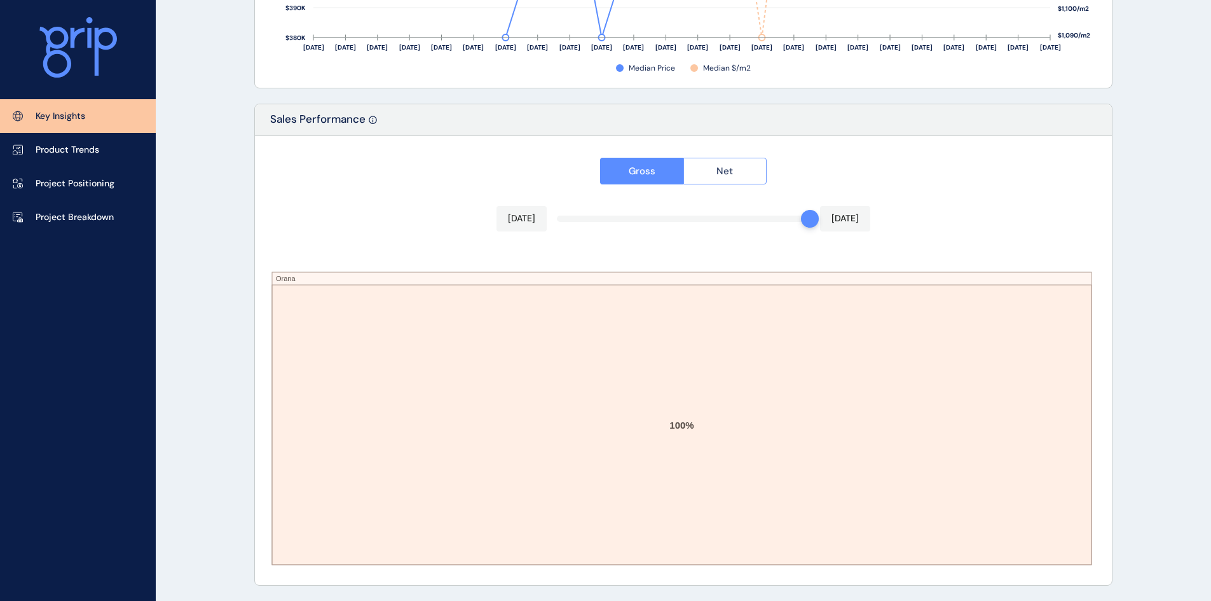
click at [709, 180] on button "Net" at bounding box center [725, 171] width 84 height 27
click at [664, 175] on button "Gross" at bounding box center [641, 171] width 83 height 27
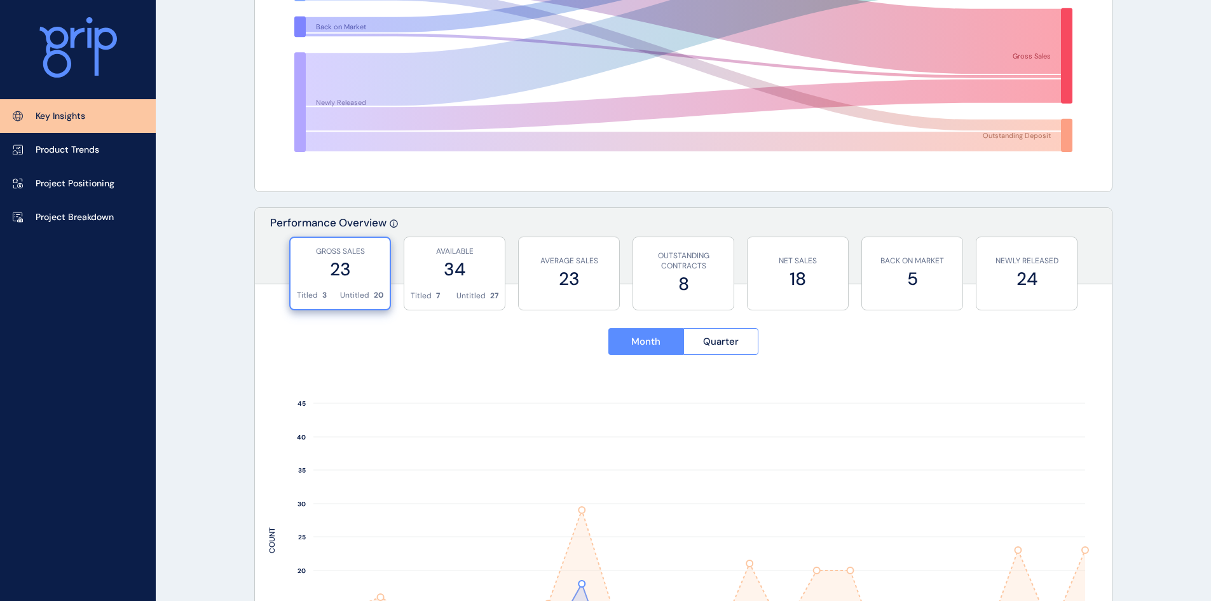
scroll to position [0, 0]
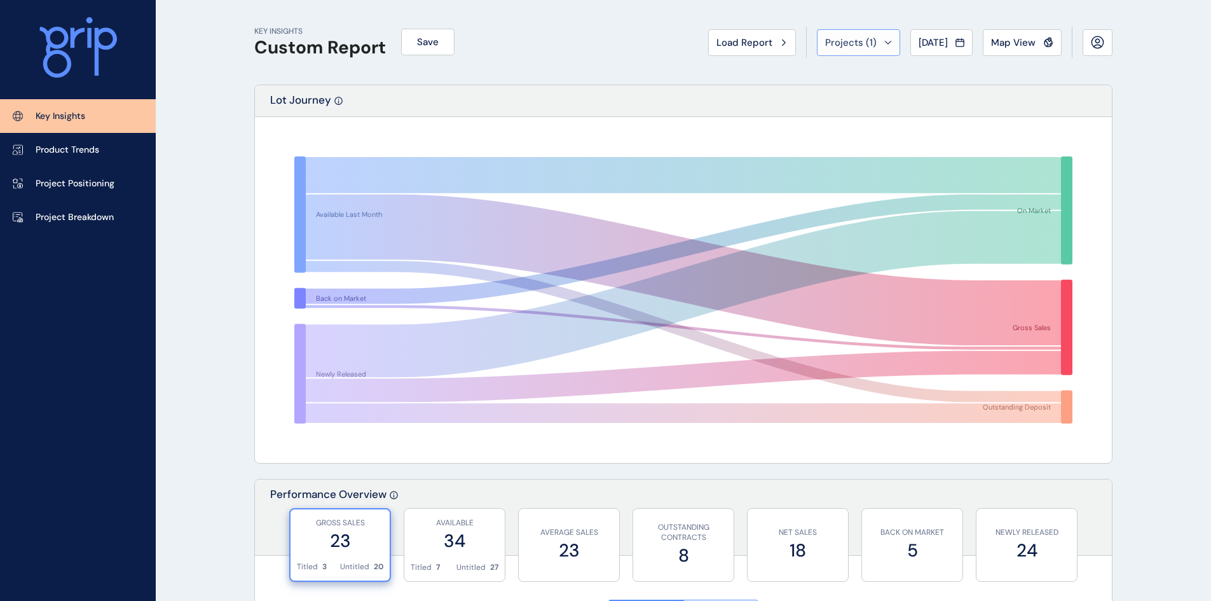
click at [879, 48] on div "Projects ( 1 )" at bounding box center [858, 42] width 67 height 13
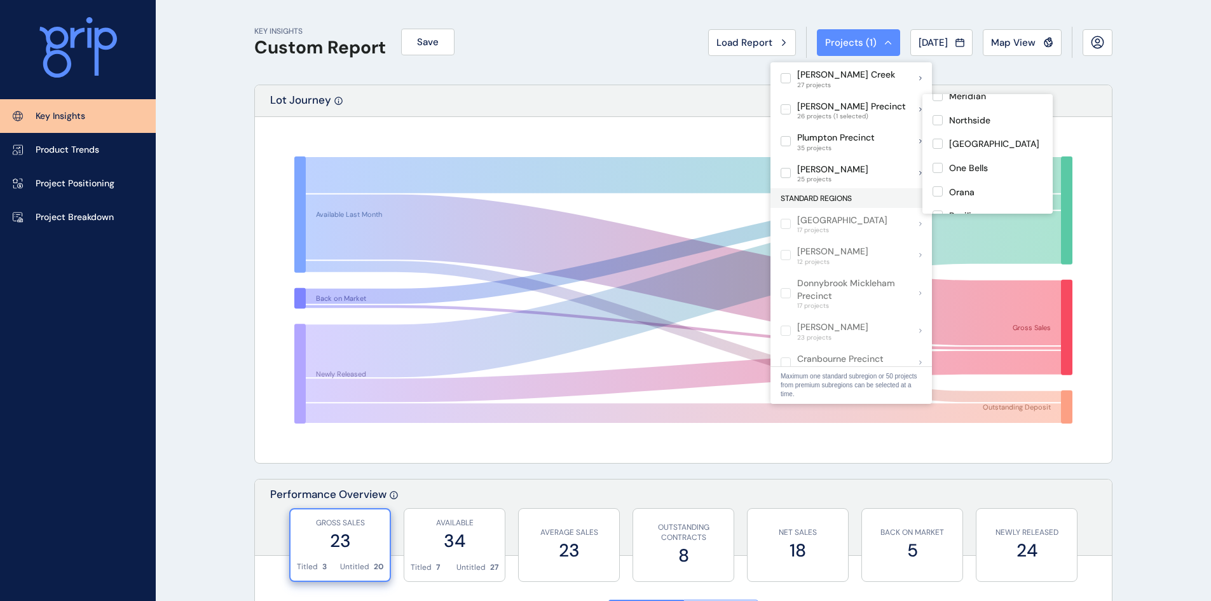
scroll to position [318, 0]
click at [933, 154] on label at bounding box center [938, 159] width 10 height 10
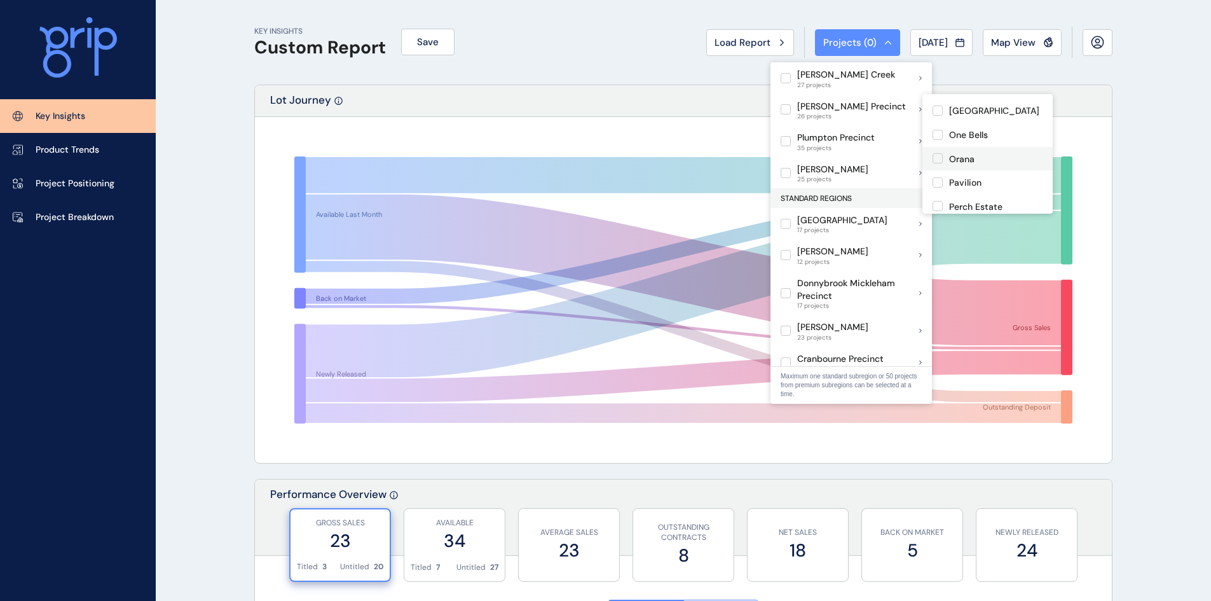
scroll to position [318, 0]
click at [939, 154] on label at bounding box center [938, 159] width 10 height 10
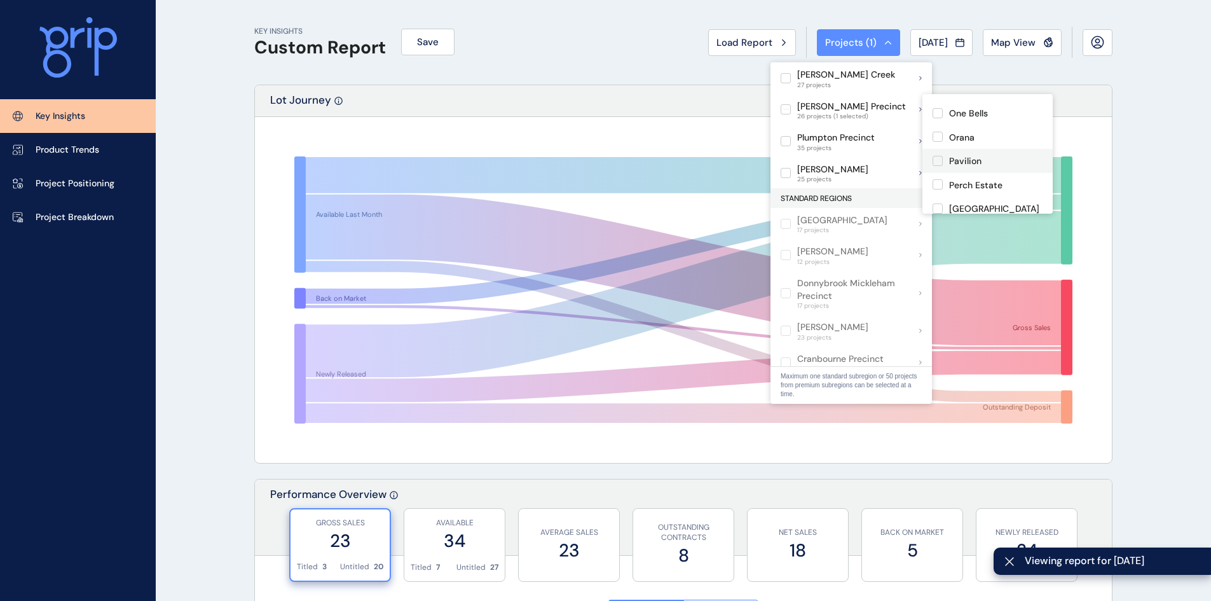
scroll to position [318, 0]
click at [943, 153] on div "Orana" at bounding box center [954, 160] width 42 height 14
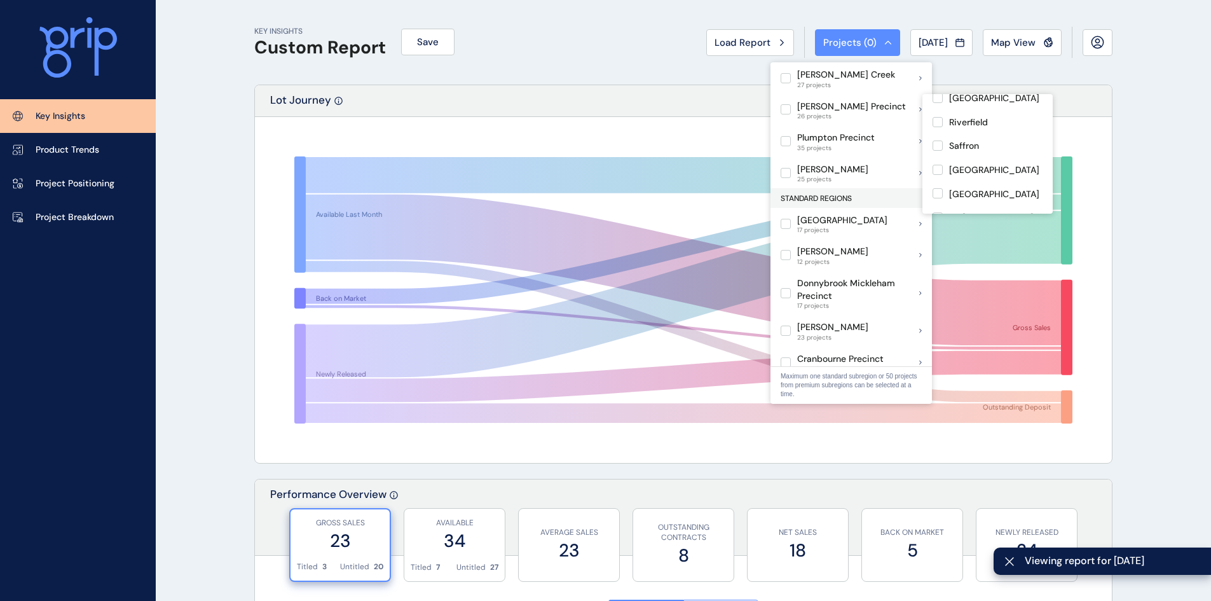
scroll to position [514, 0]
click at [967, 150] on div "St. [PERSON_NAME]" at bounding box center [987, 154] width 130 height 24
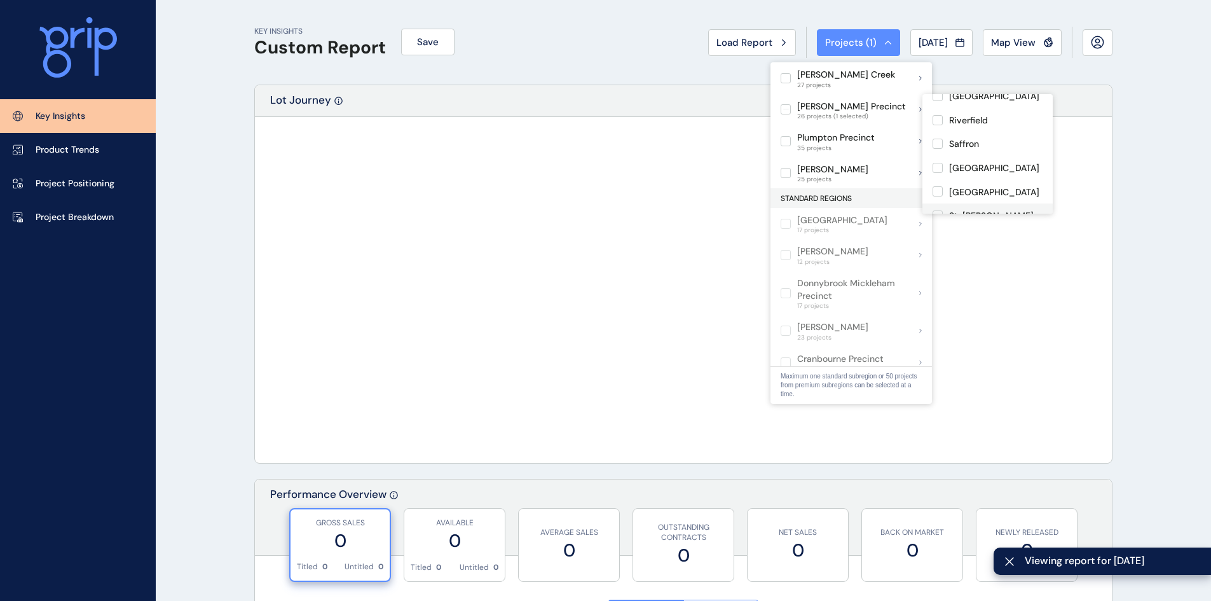
scroll to position [395, 0]
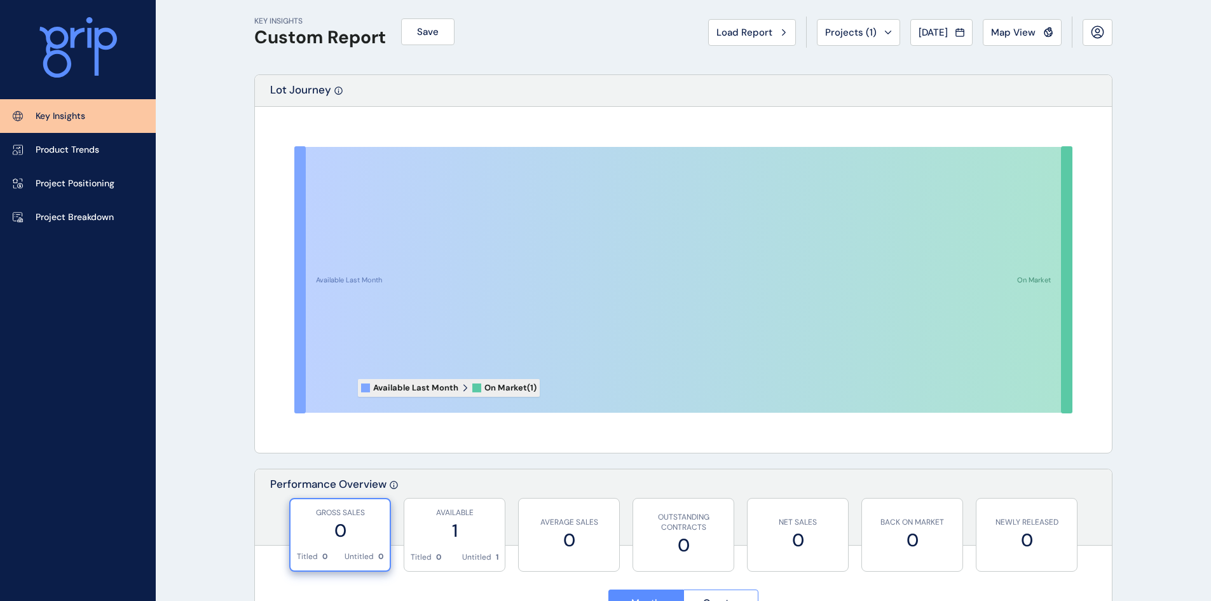
scroll to position [0, 0]
